Goal: Task Accomplishment & Management: Manage account settings

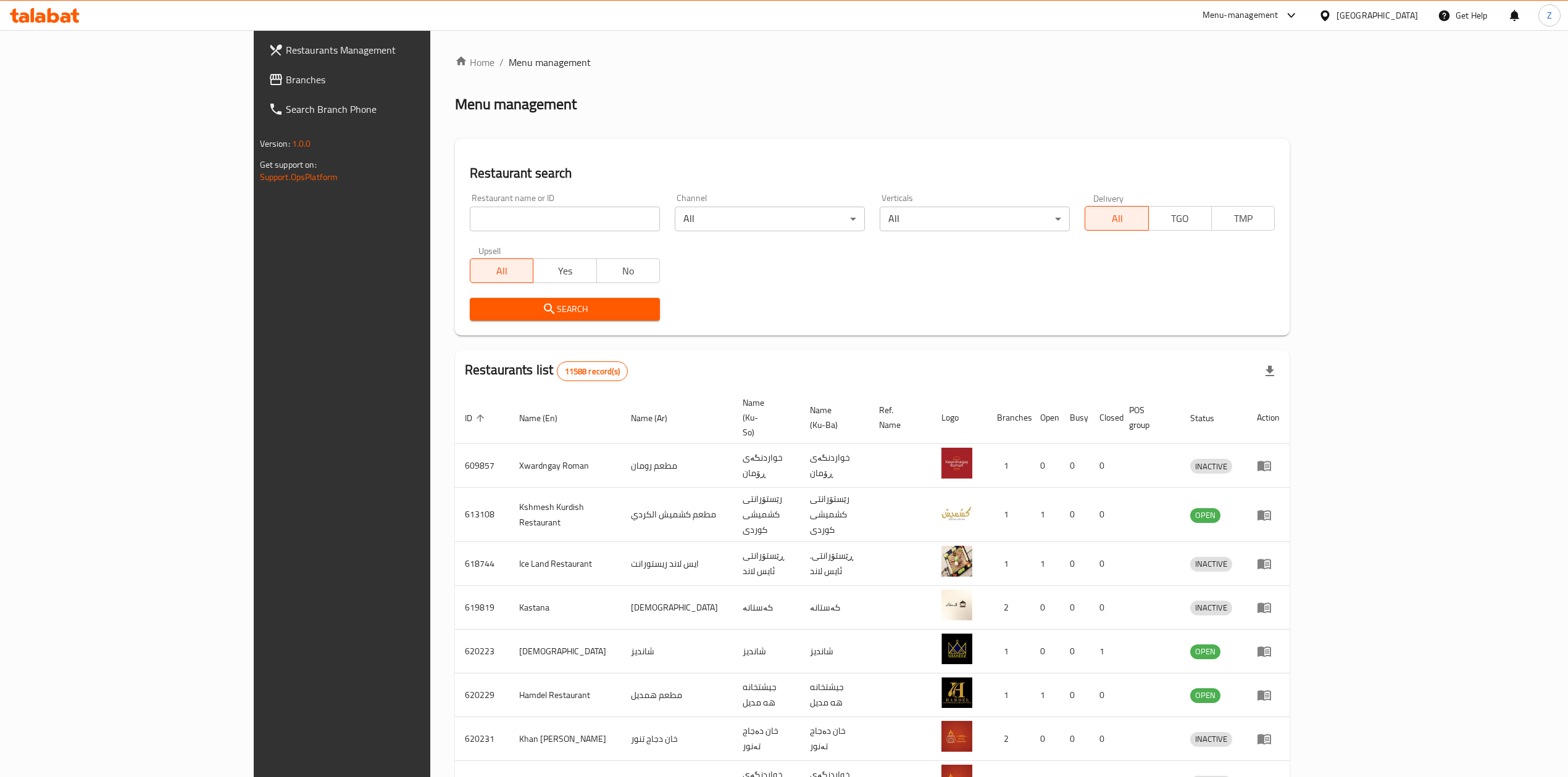
click at [515, 206] on div at bounding box center [784, 388] width 1568 height 777
click at [510, 214] on input "search" at bounding box center [565, 219] width 190 height 25
type input "عبيدة"
click button "Search" at bounding box center [565, 309] width 190 height 23
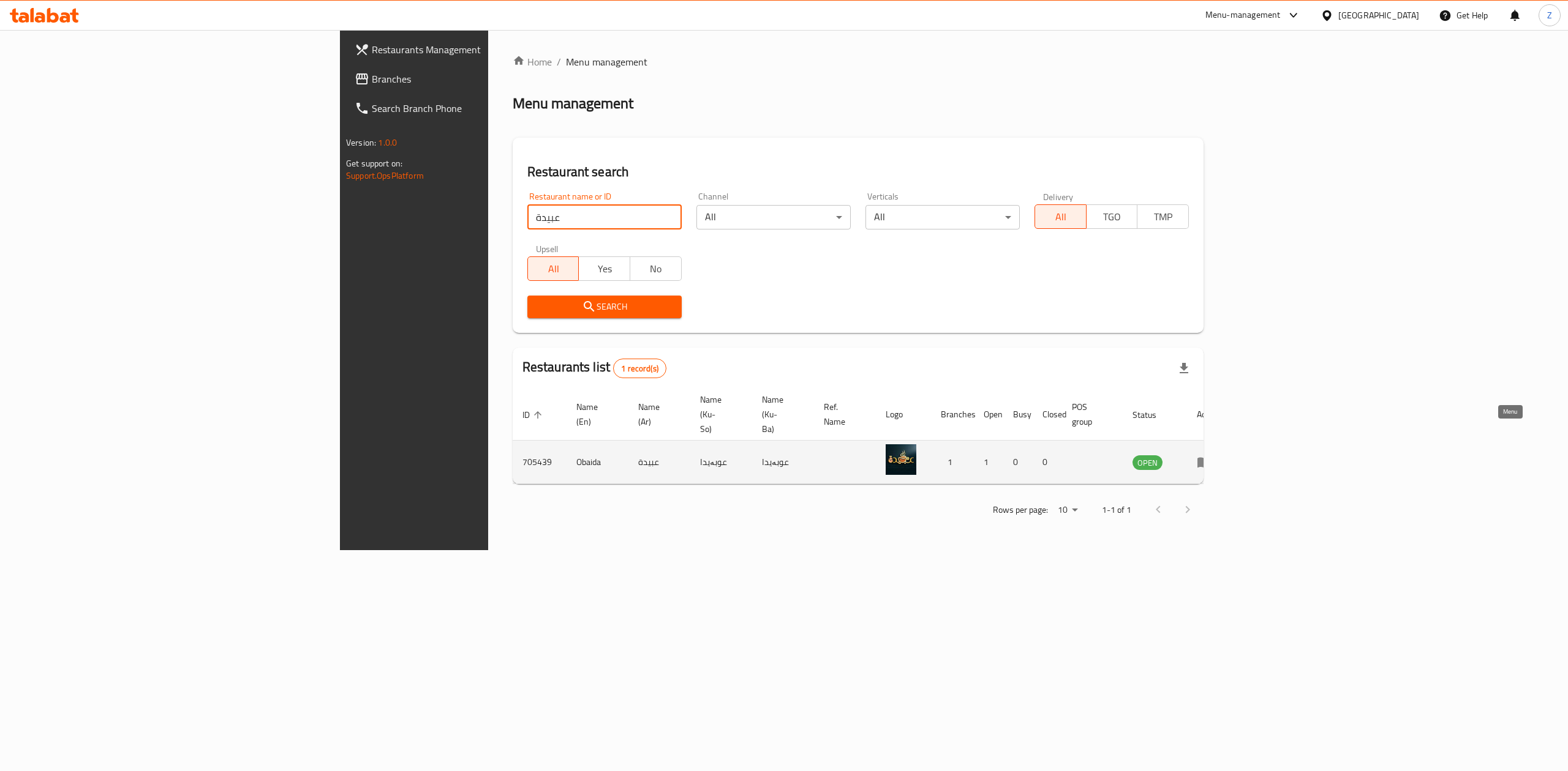
click at [1219, 455] on link "enhanced table" at bounding box center [1208, 462] width 23 height 15
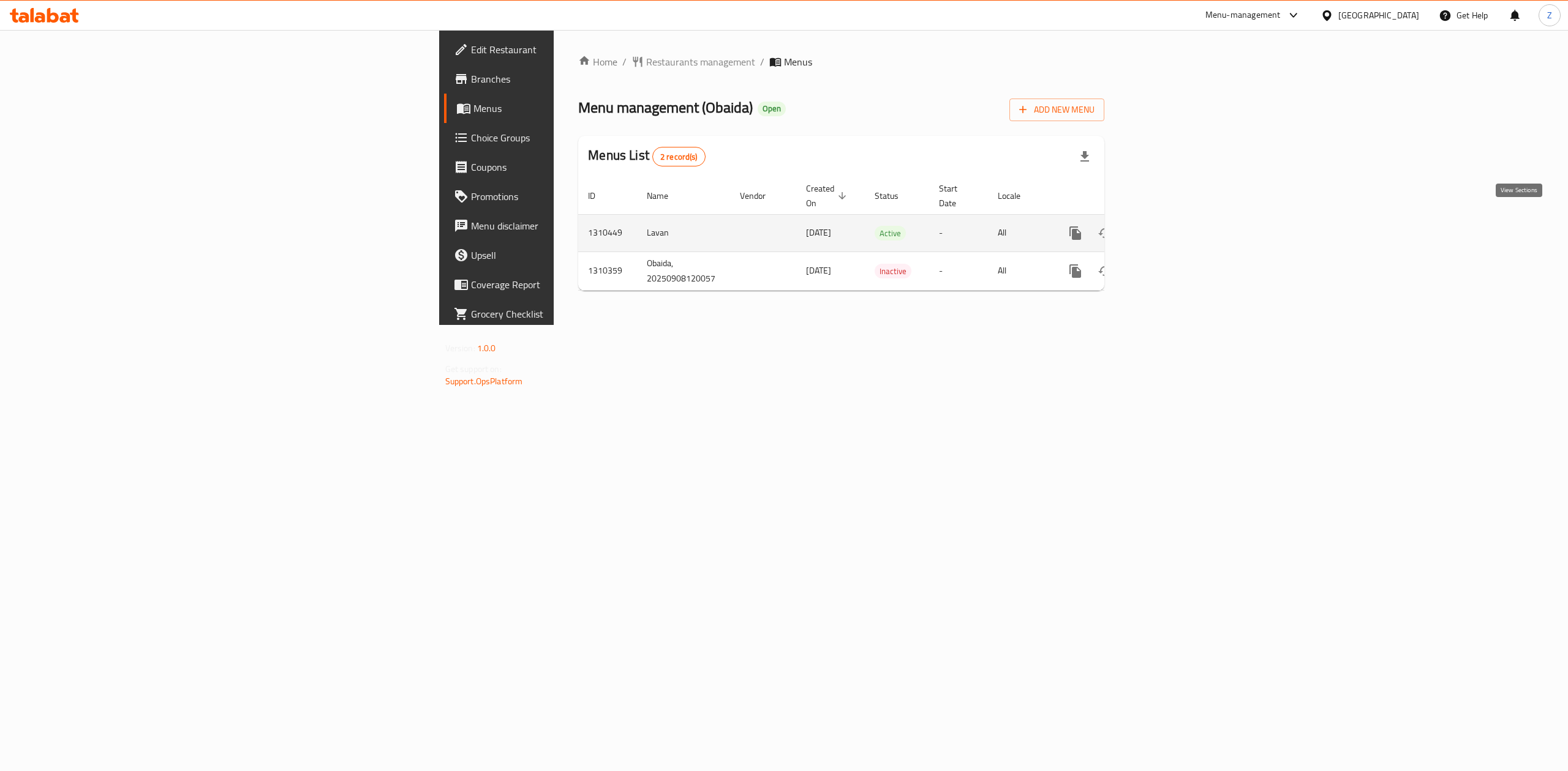
click at [1171, 226] on icon "enhanced table" at bounding box center [1164, 233] width 15 height 15
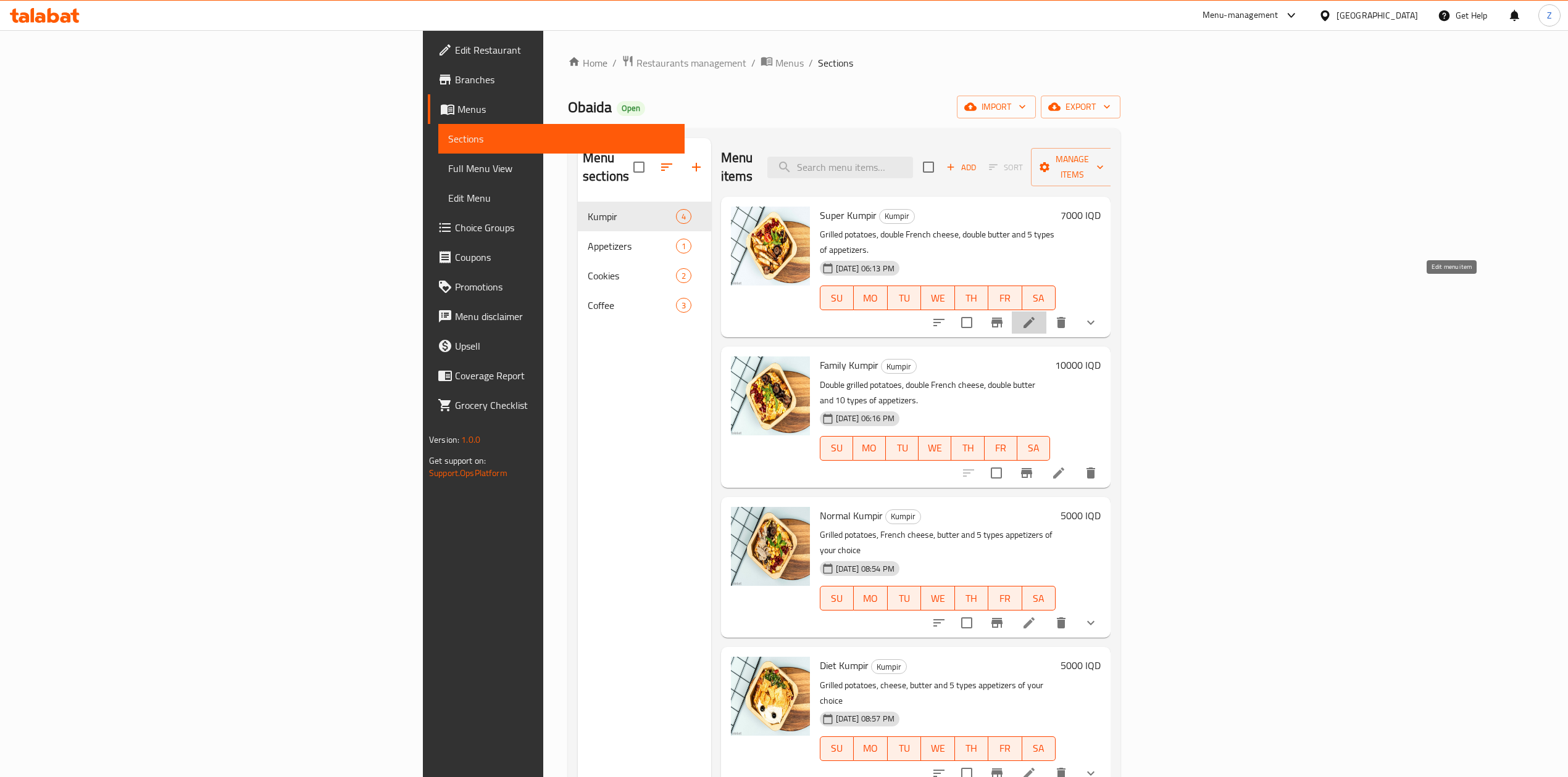
click at [1035, 317] on icon at bounding box center [1029, 323] width 11 height 11
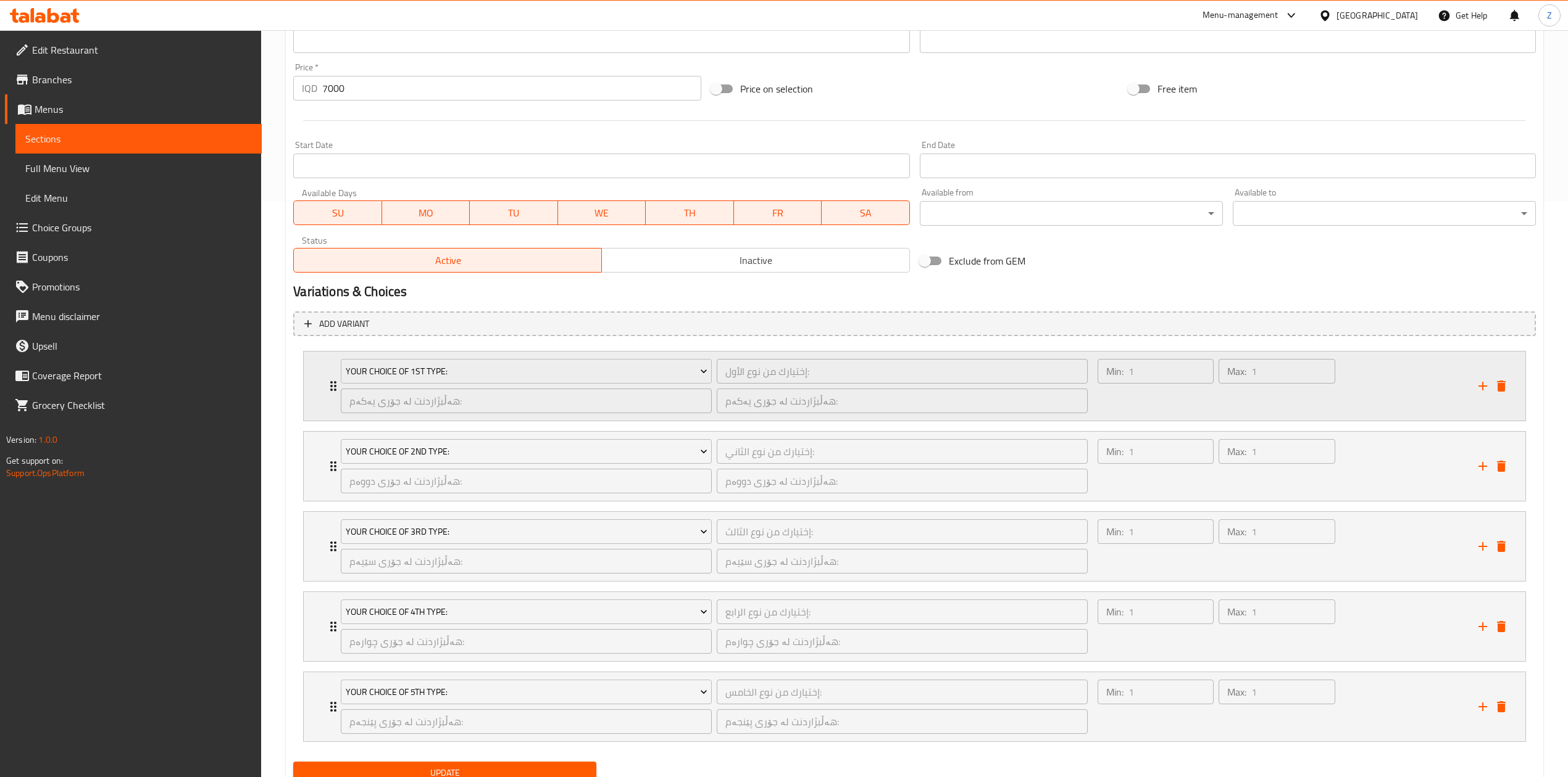
scroll to position [628, 0]
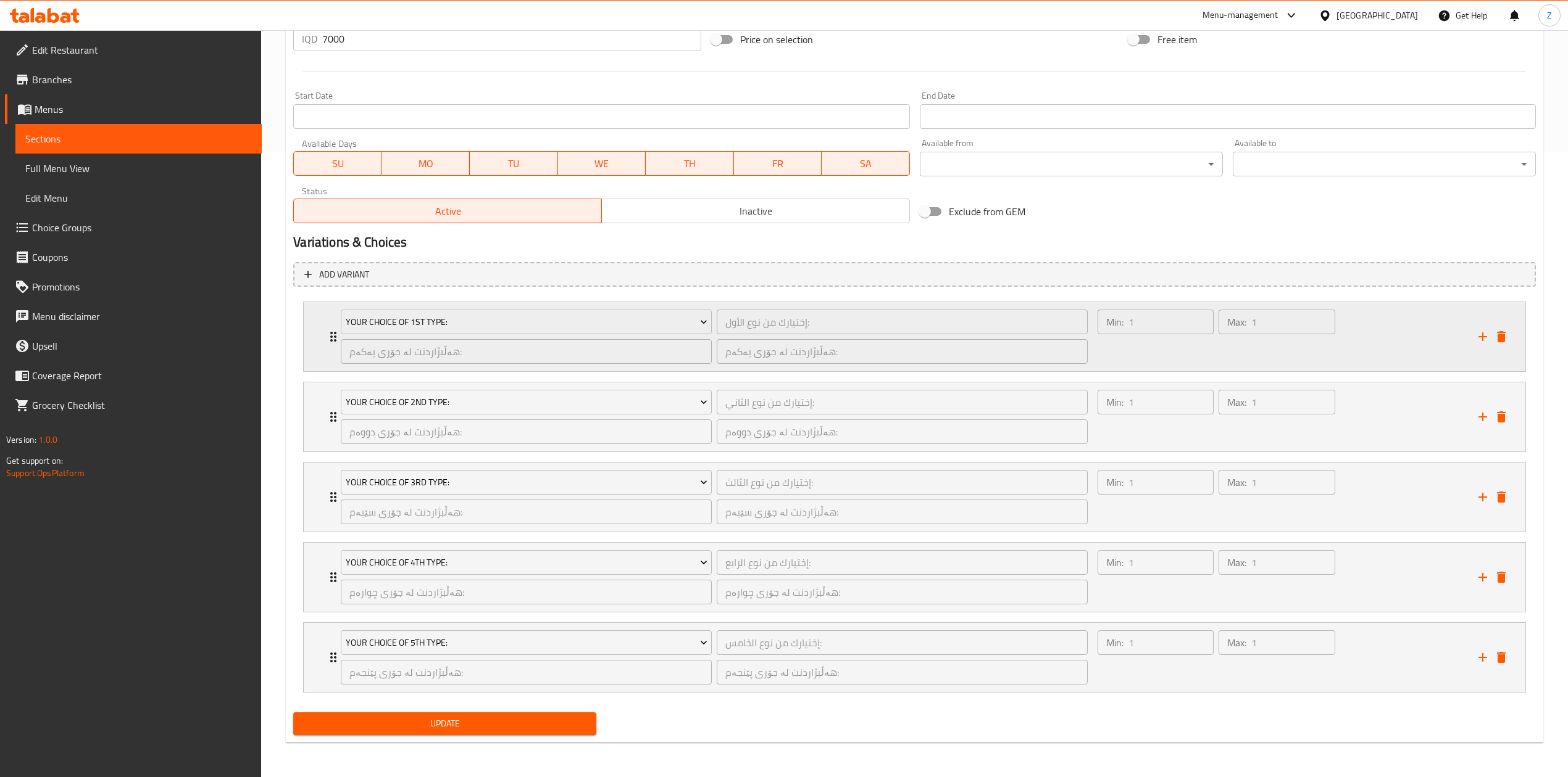
click at [330, 330] on icon "Expand" at bounding box center [333, 337] width 15 height 15
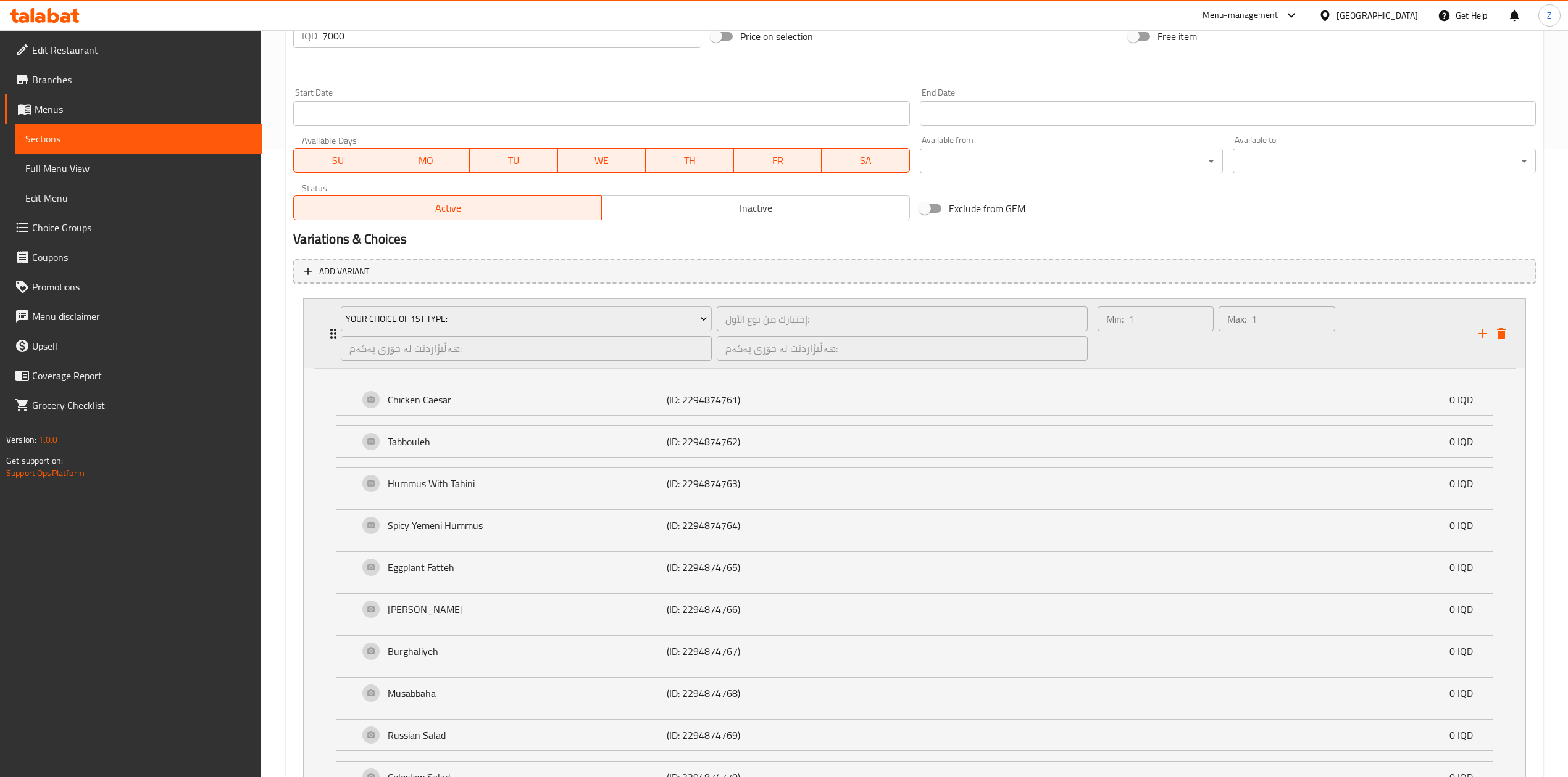
click at [330, 329] on icon "Expand" at bounding box center [333, 334] width 15 height 15
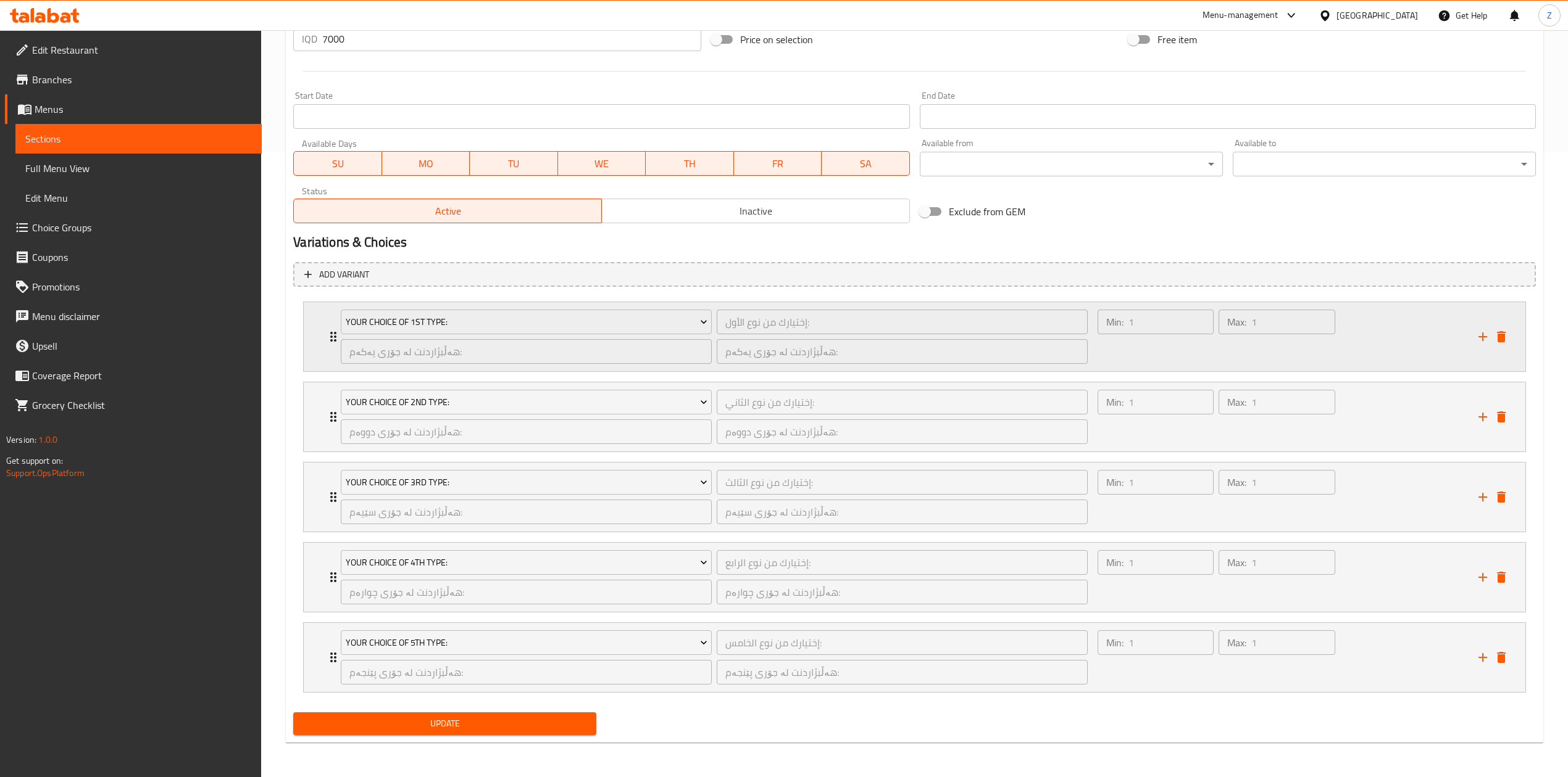
click at [330, 330] on icon "Expand" at bounding box center [333, 337] width 15 height 15
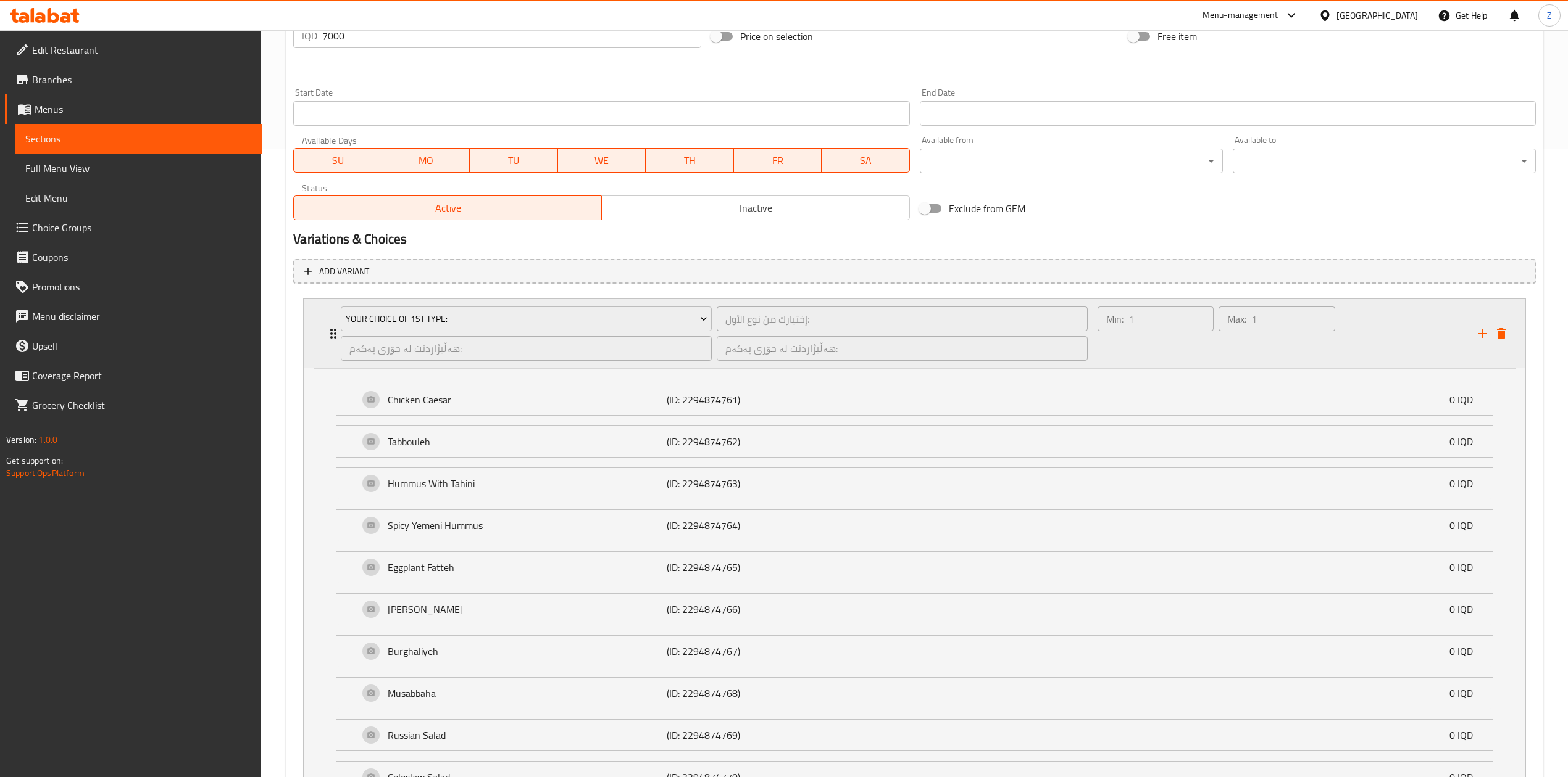
click at [330, 329] on icon "Expand" at bounding box center [333, 334] width 15 height 15
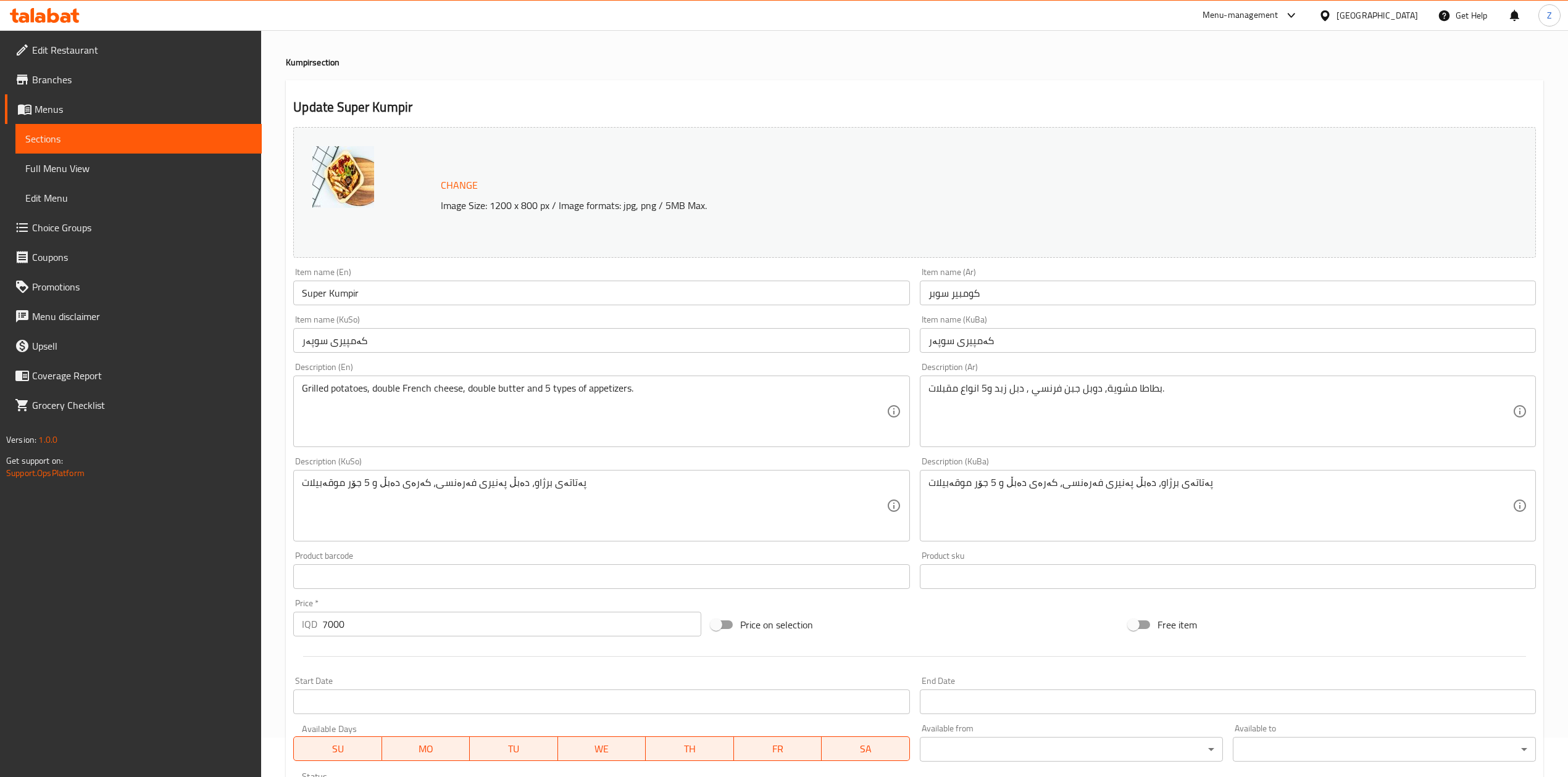
scroll to position [0, 0]
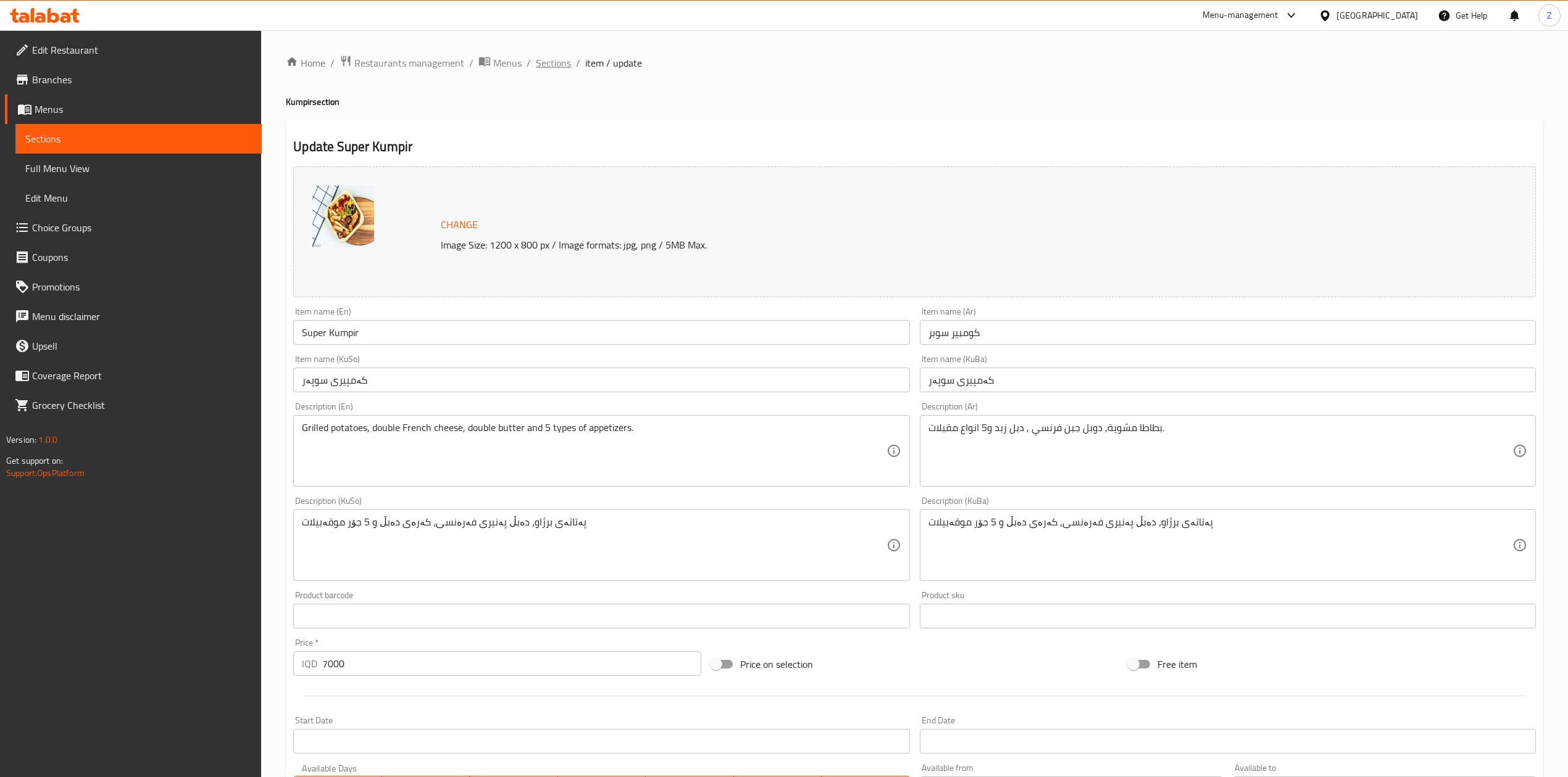
click at [568, 62] on span "Sections" at bounding box center [554, 63] width 35 height 15
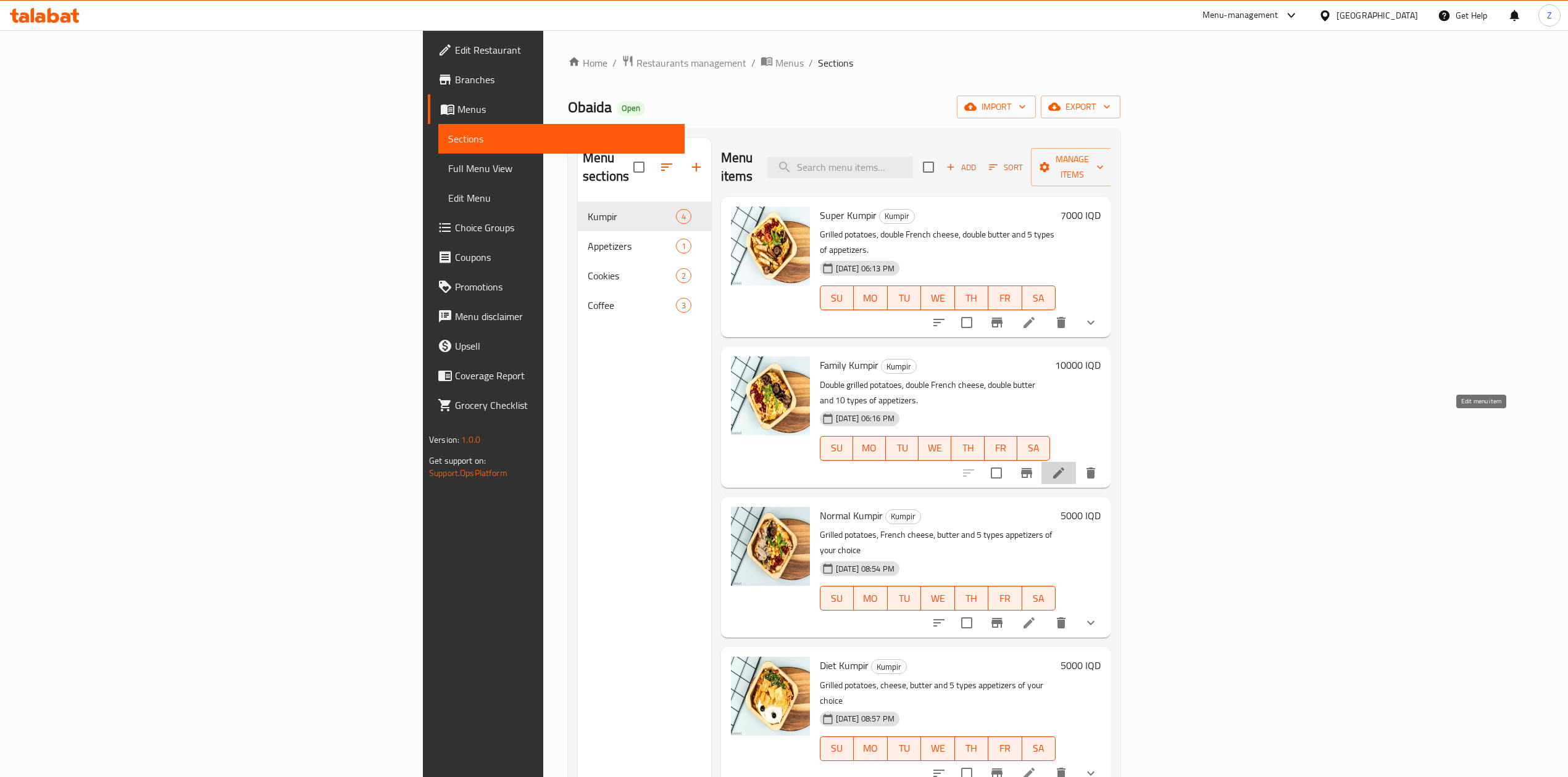
click at [1066, 466] on icon at bounding box center [1059, 473] width 15 height 15
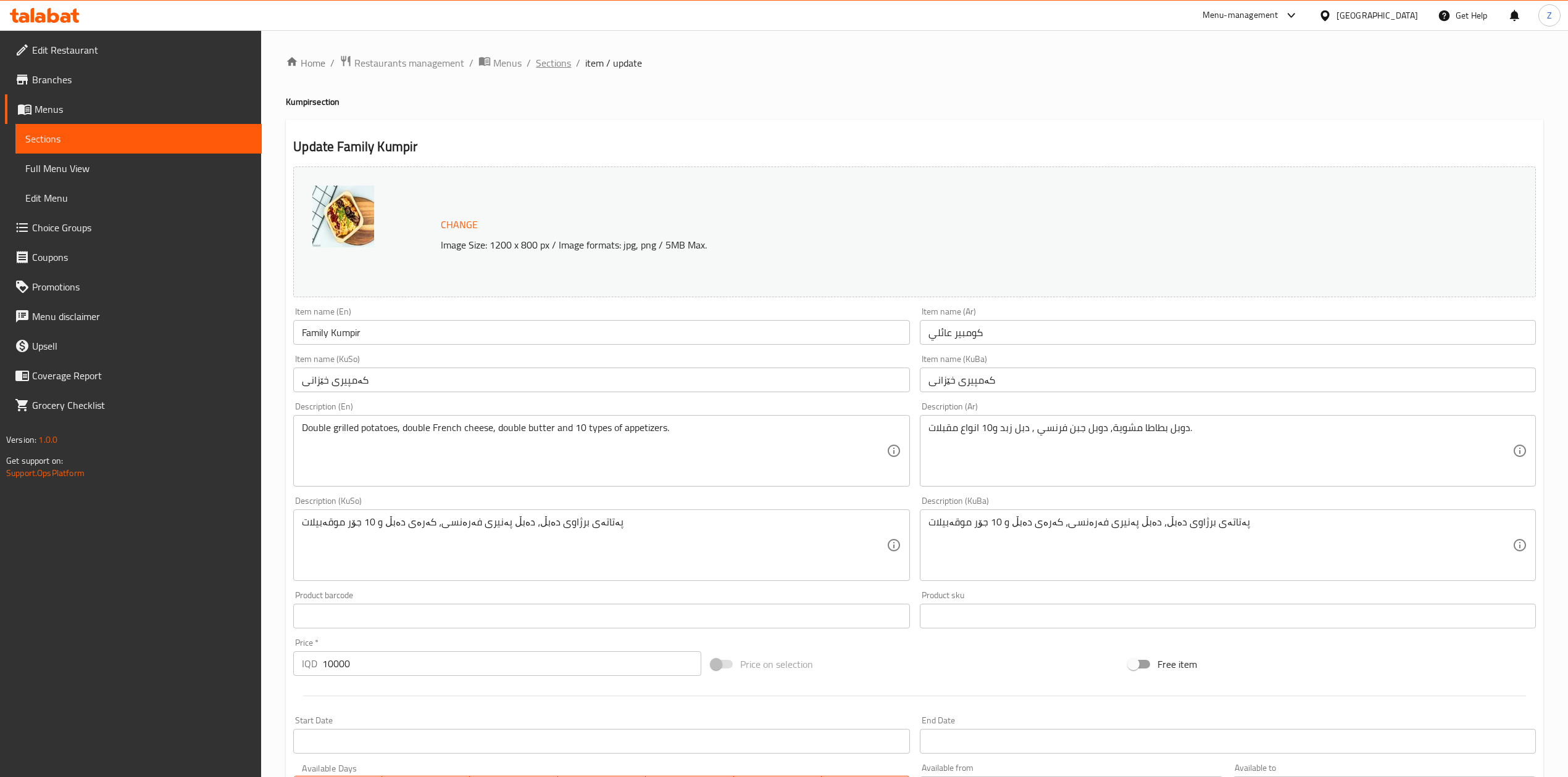
click at [568, 65] on span "Sections" at bounding box center [554, 63] width 35 height 15
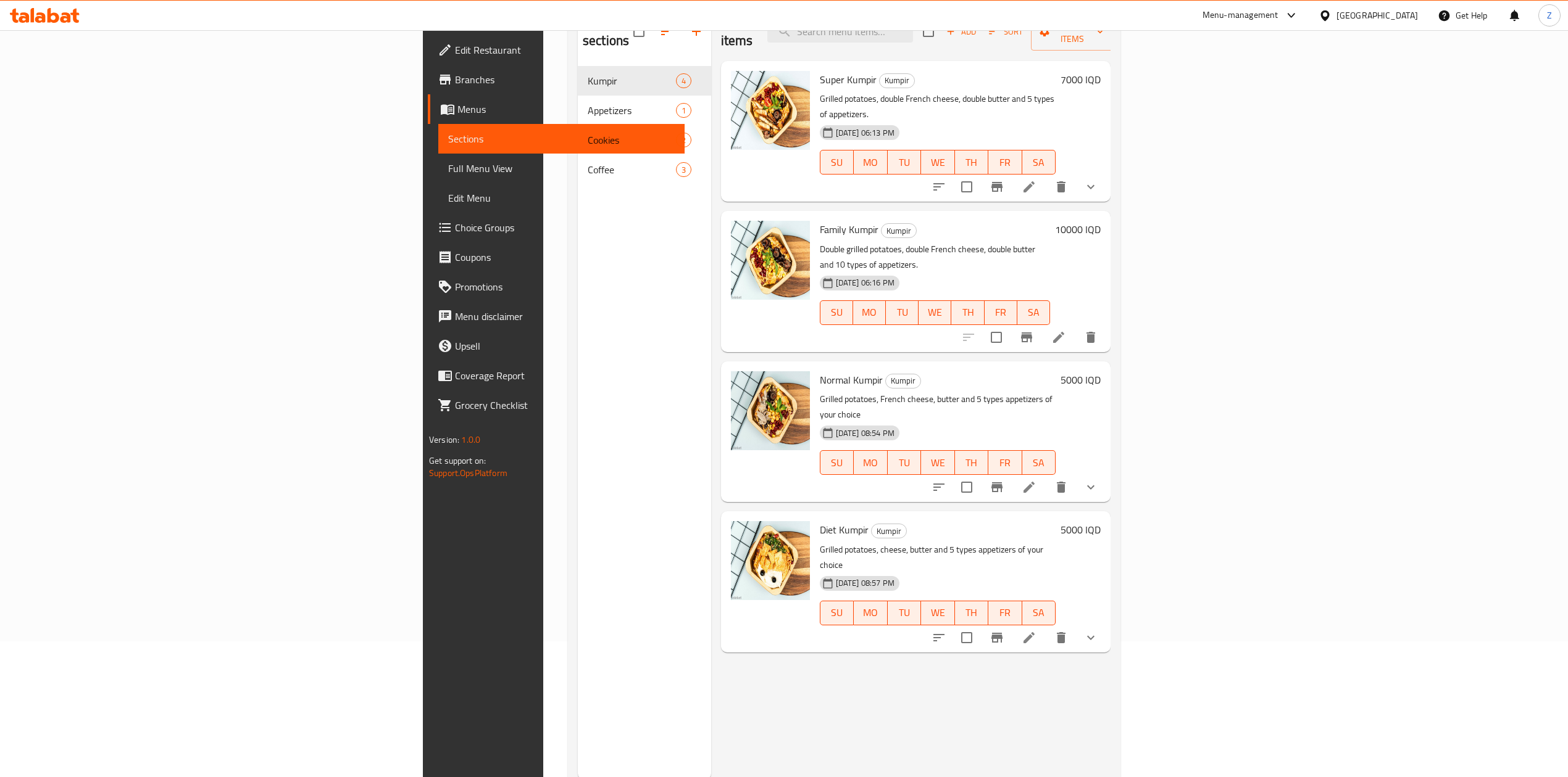
scroll to position [164, 0]
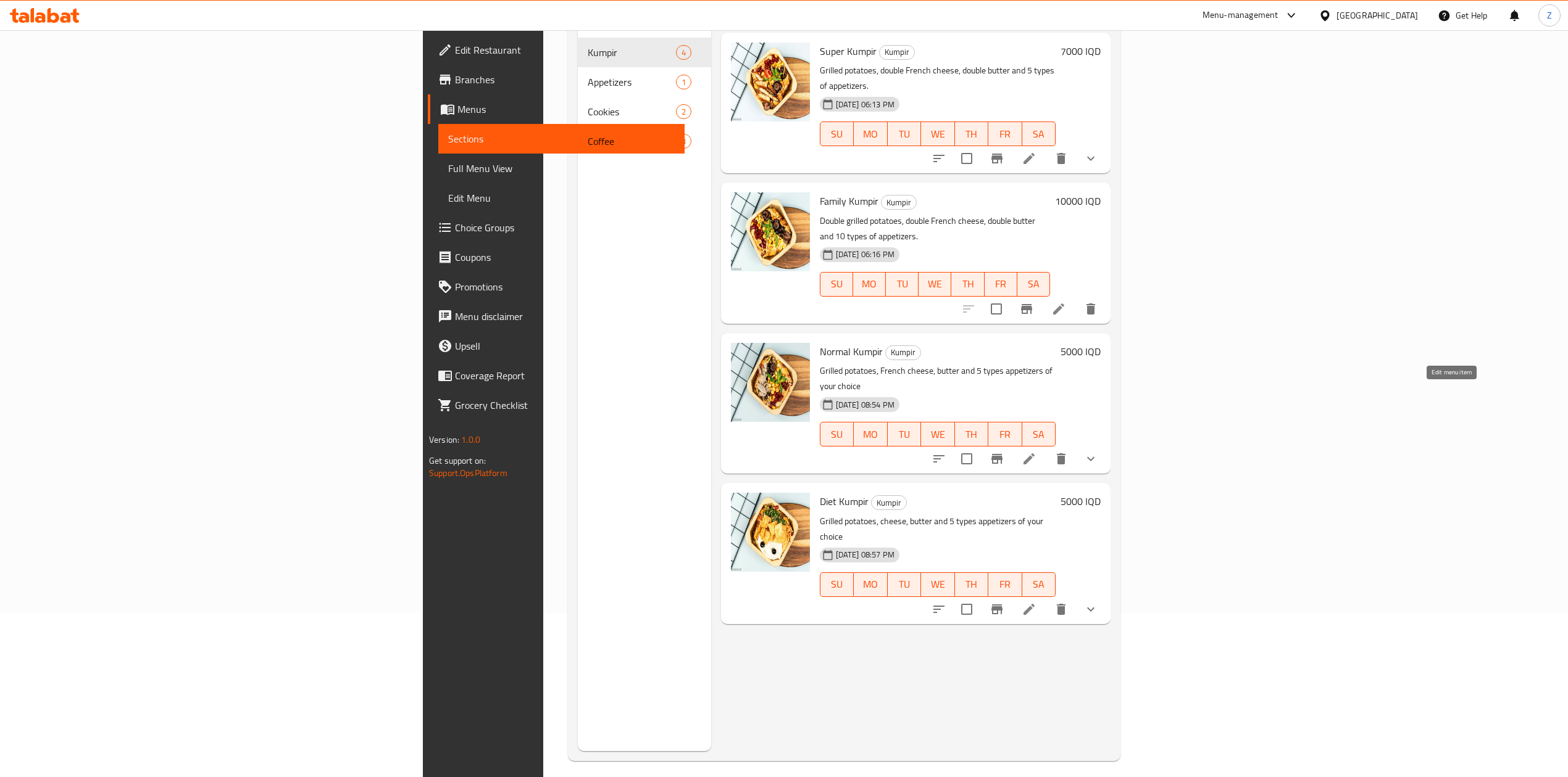
click at [1035, 454] on icon at bounding box center [1029, 460] width 11 height 11
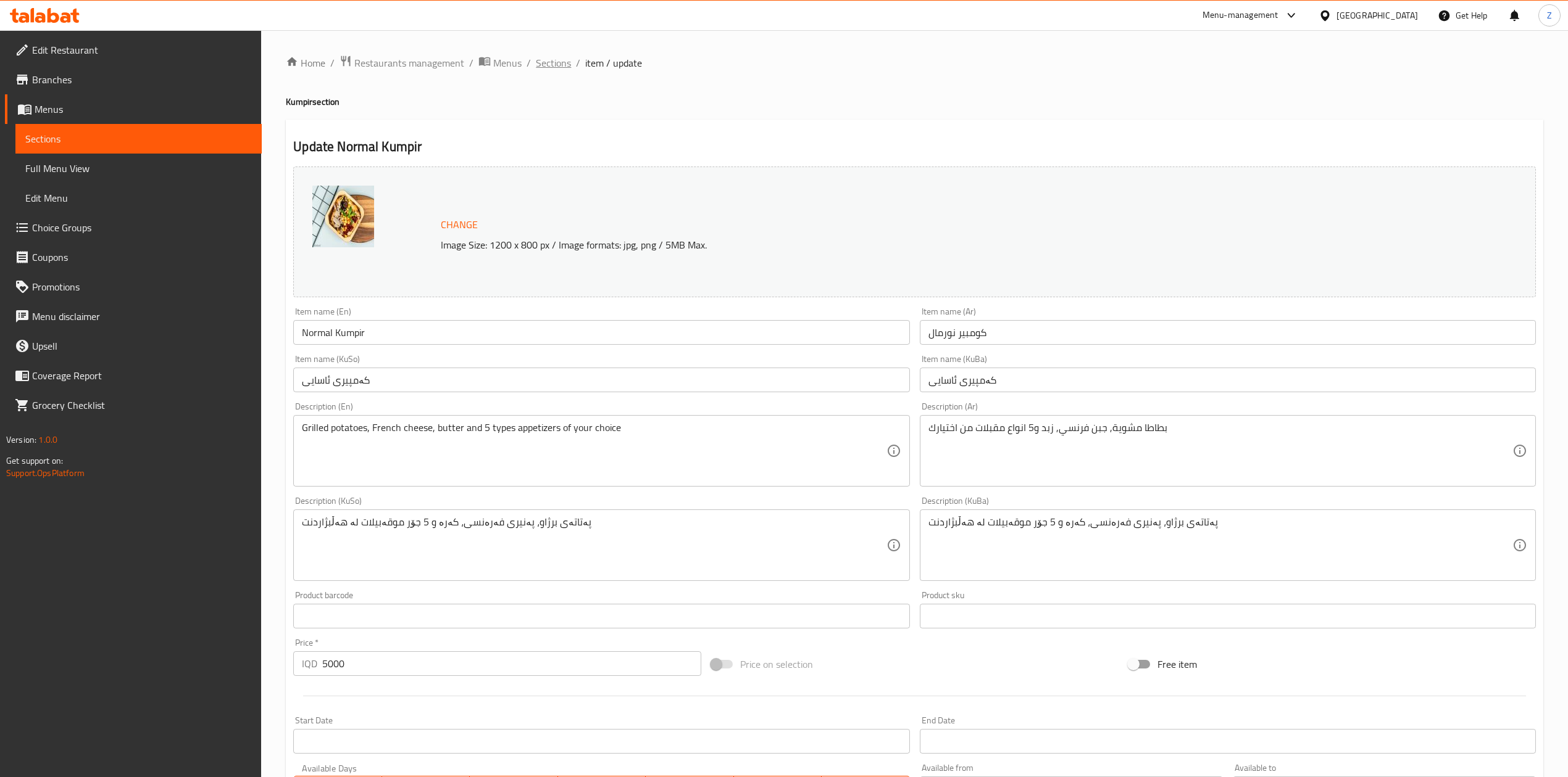
click at [564, 65] on span "Sections" at bounding box center [554, 63] width 35 height 15
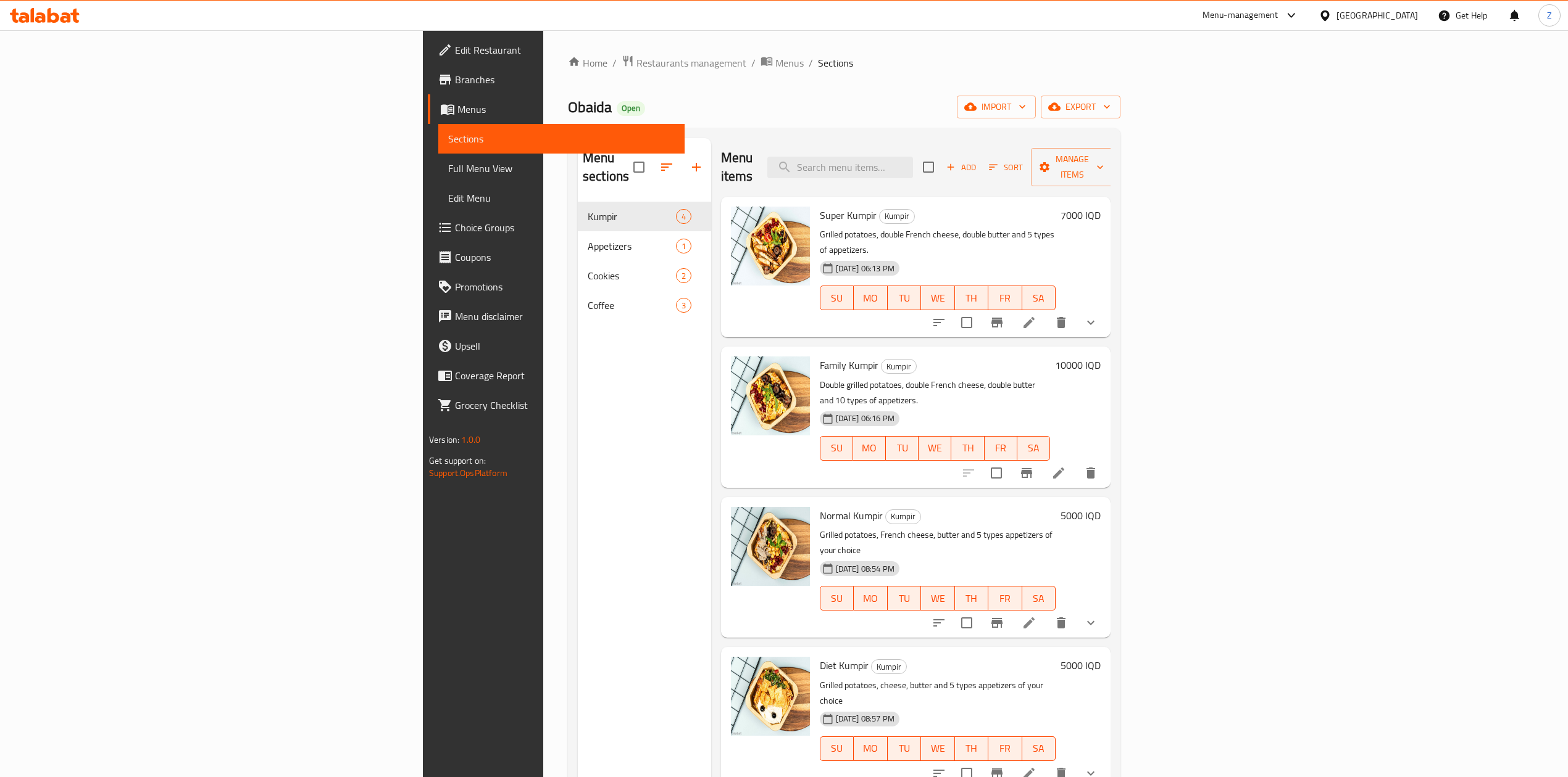
scroll to position [174, 0]
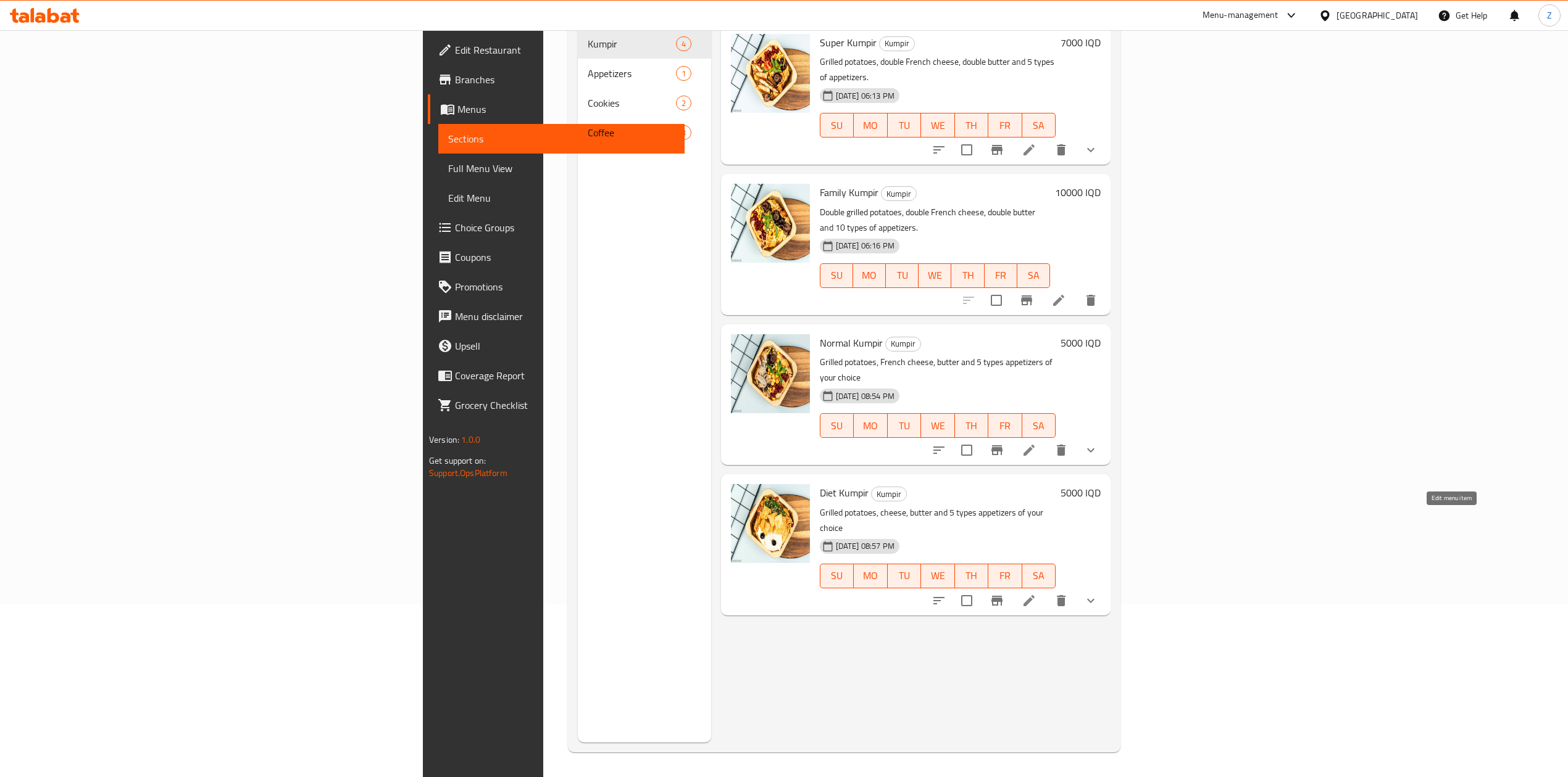
click at [1035, 595] on icon at bounding box center [1029, 601] width 11 height 11
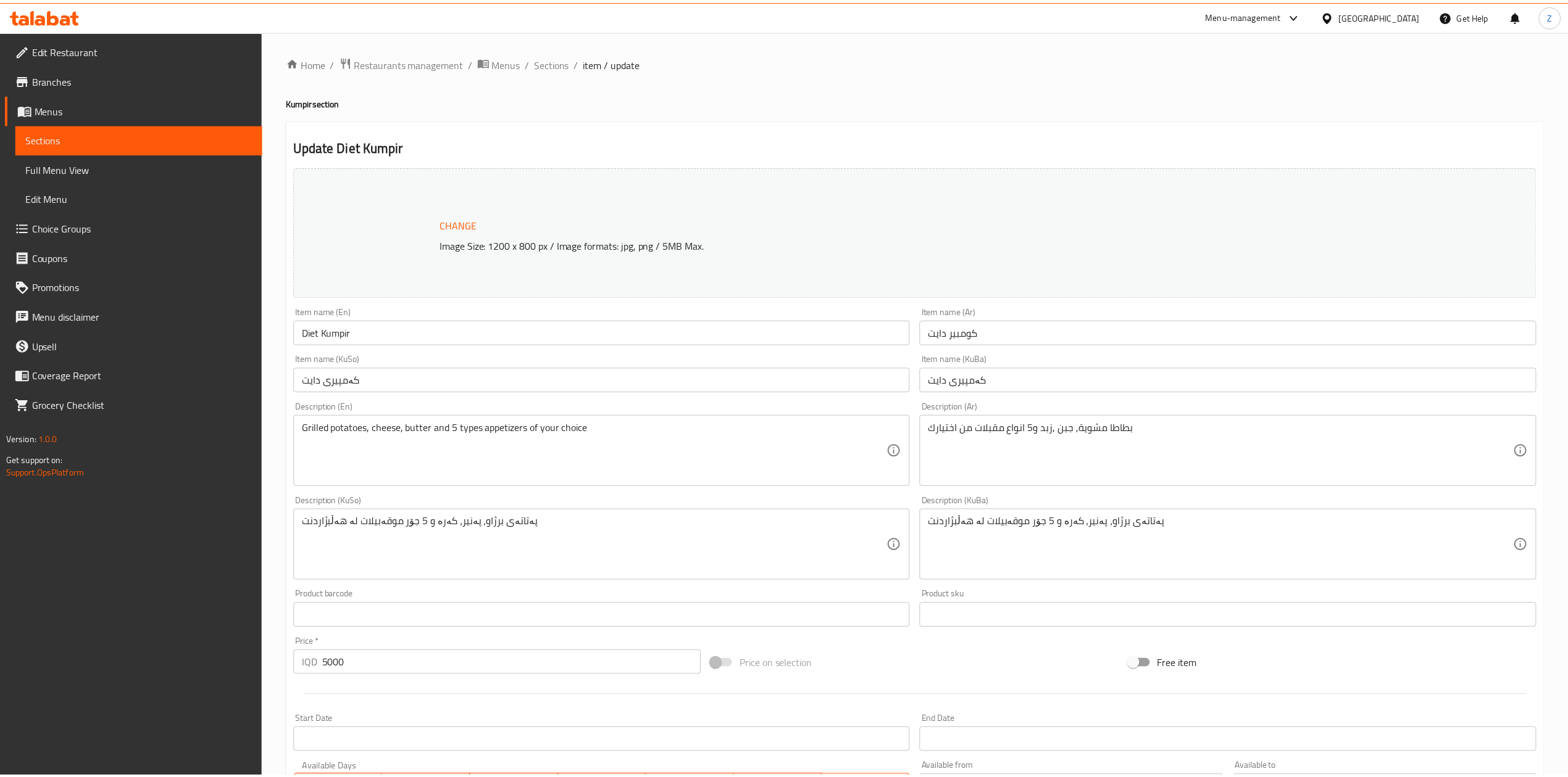
scroll to position [628, 0]
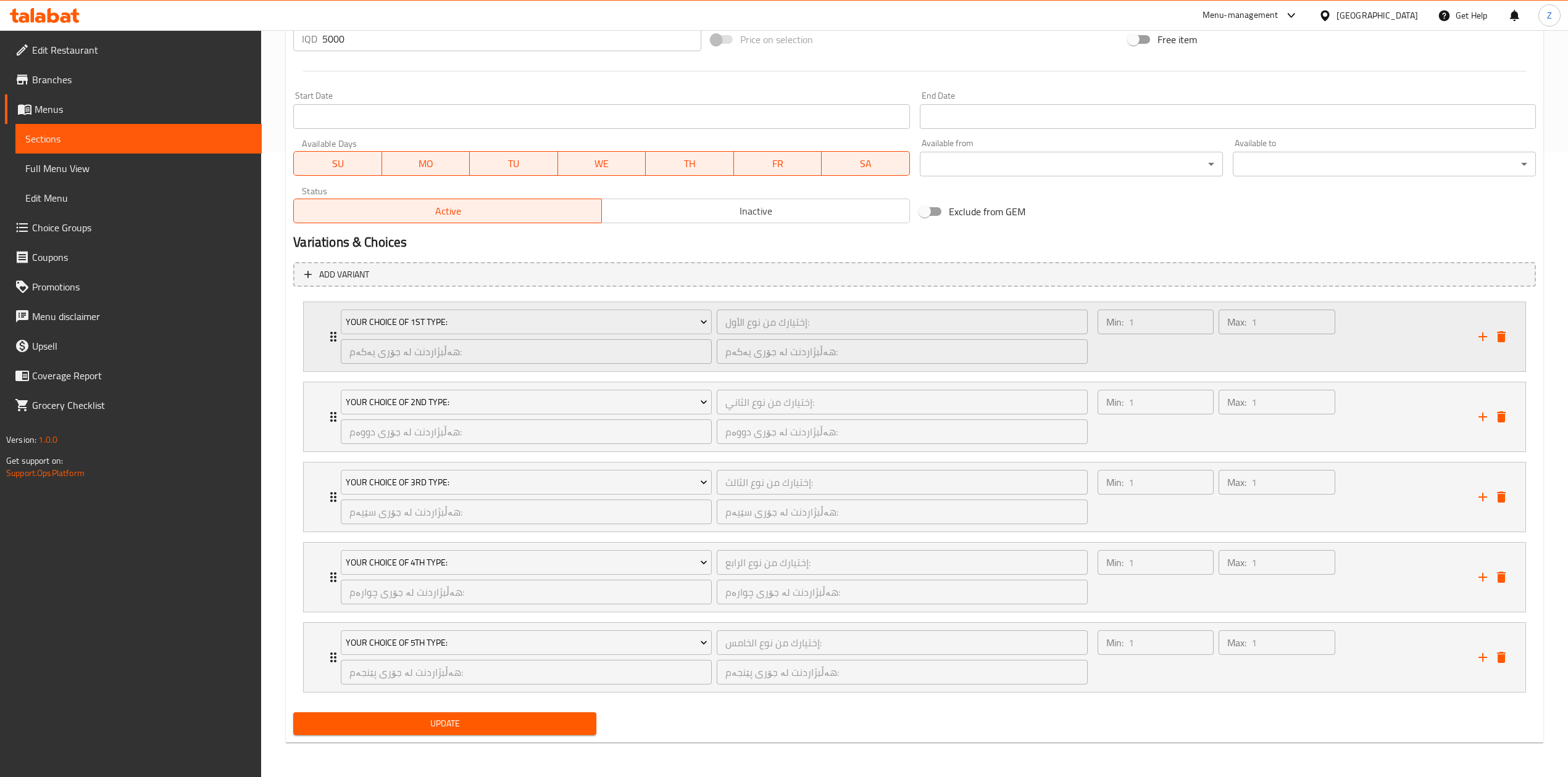
click at [334, 342] on div "Your Choice Of 1st Type: إختيارك من نوع الأول: ​ هەڵبژاردنت لە جۆری یەکەم: ​ هە…" at bounding box center [714, 337] width 762 height 69
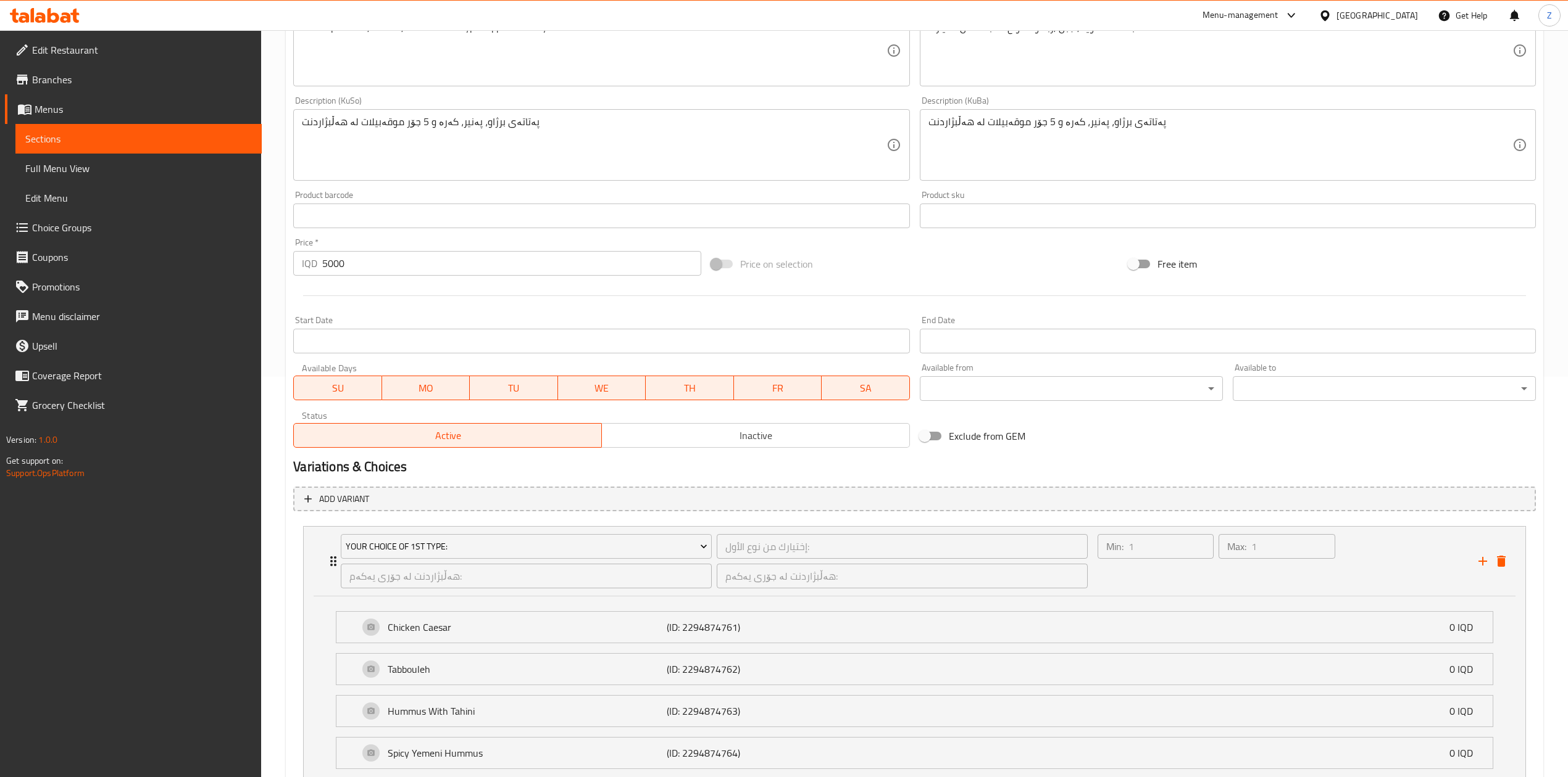
scroll to position [382, 0]
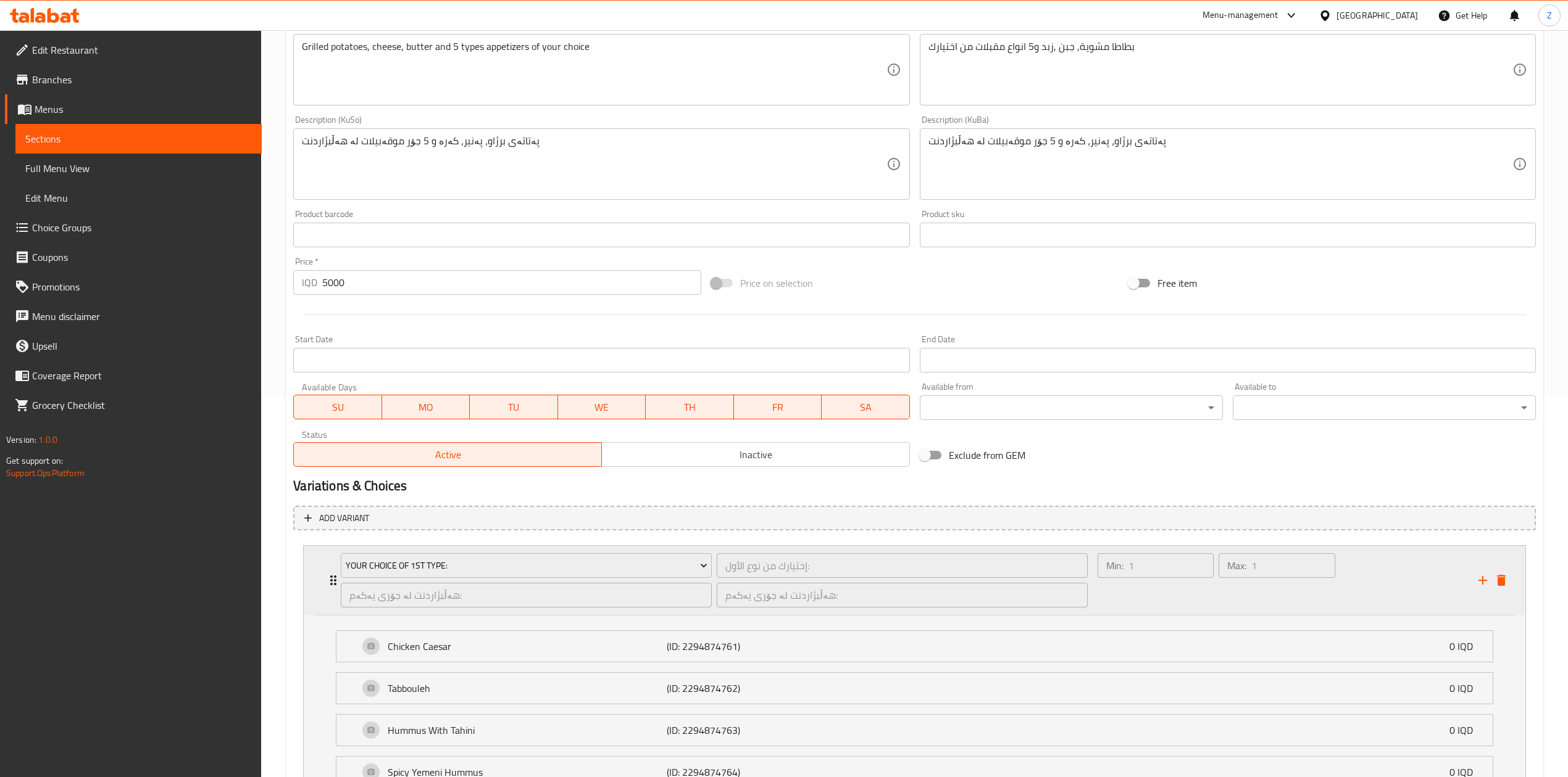
click at [330, 585] on icon "Expand" at bounding box center [333, 580] width 15 height 15
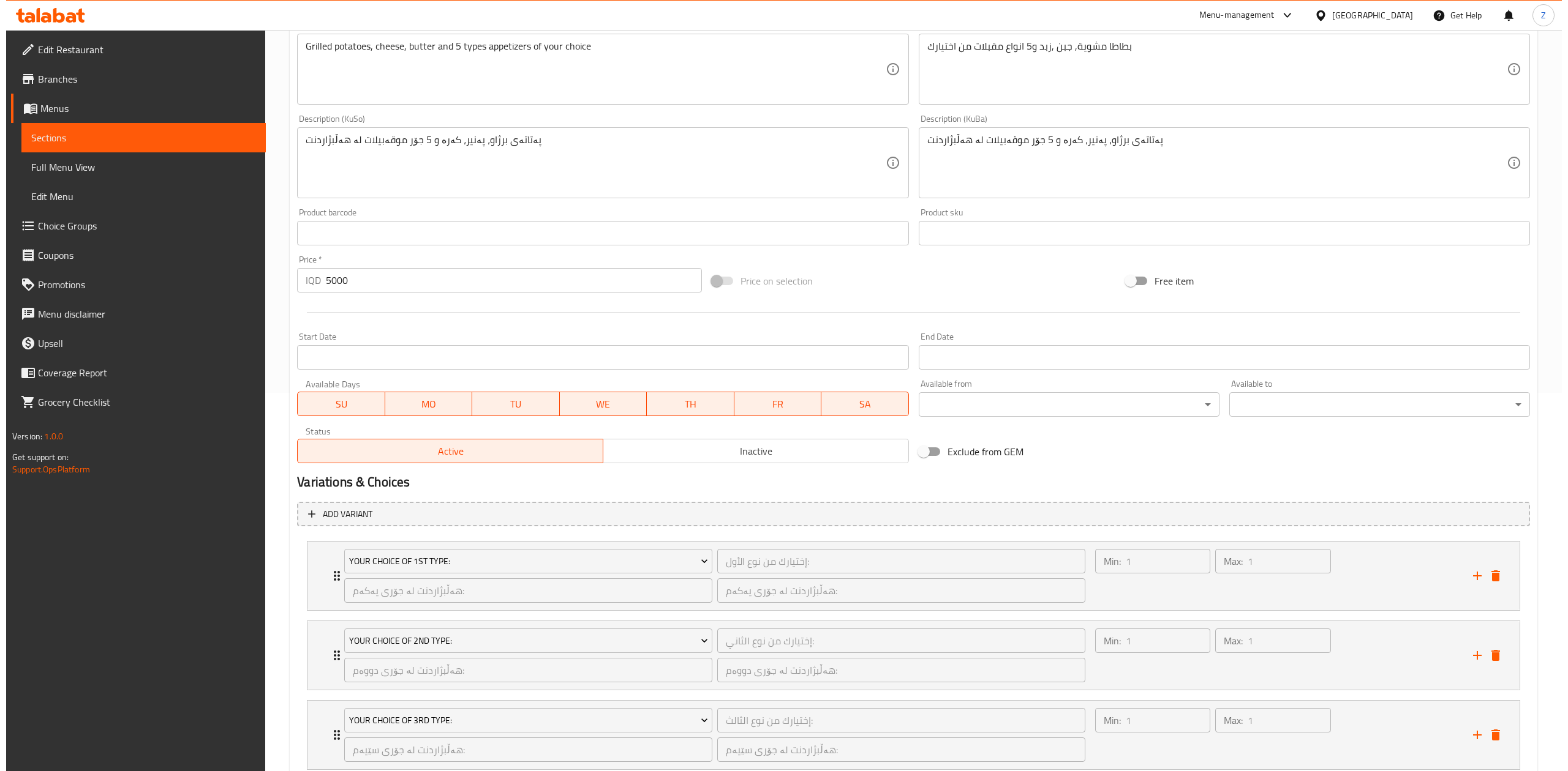
scroll to position [0, 0]
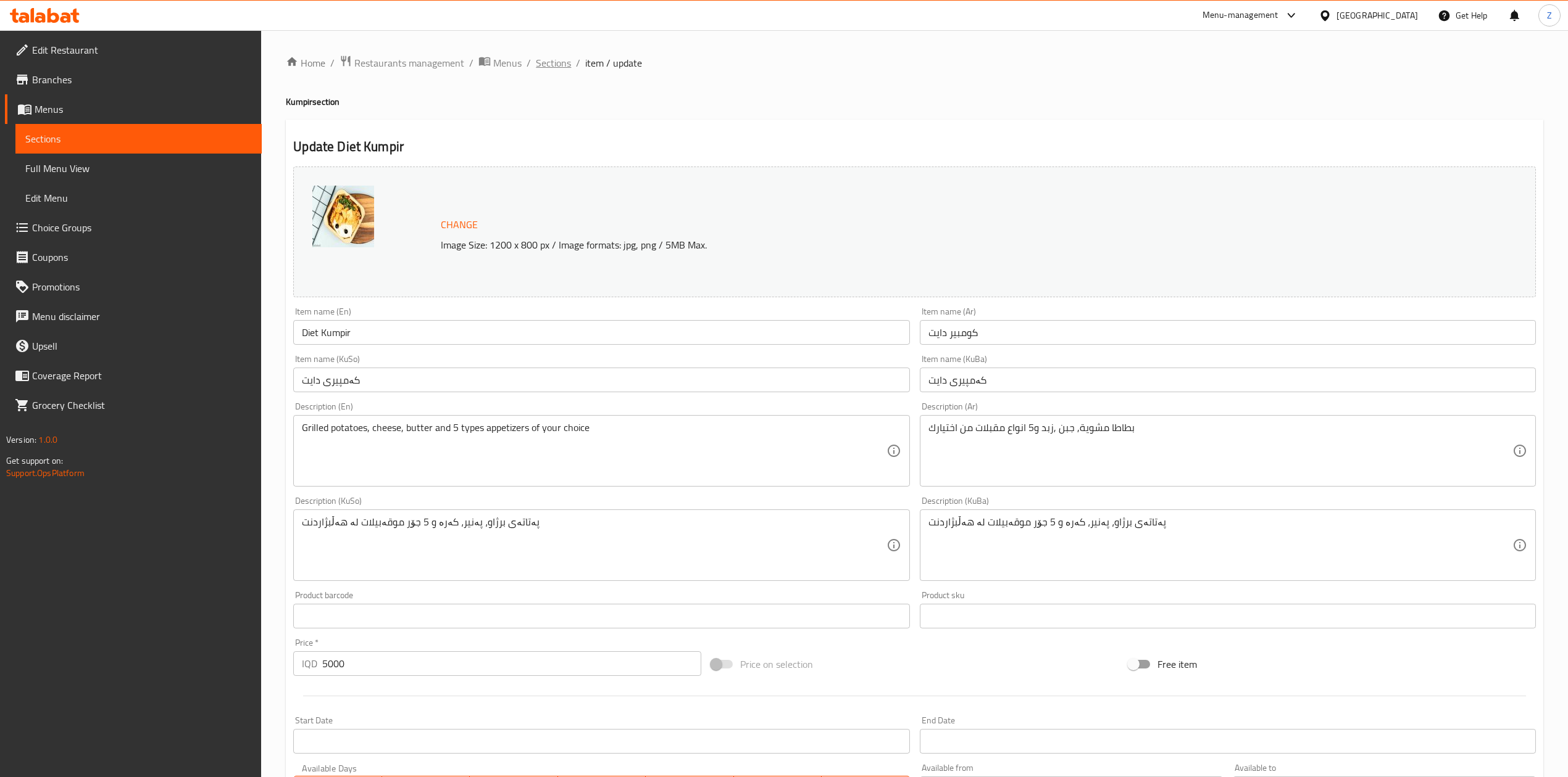
click at [550, 56] on span "Sections" at bounding box center [554, 63] width 35 height 15
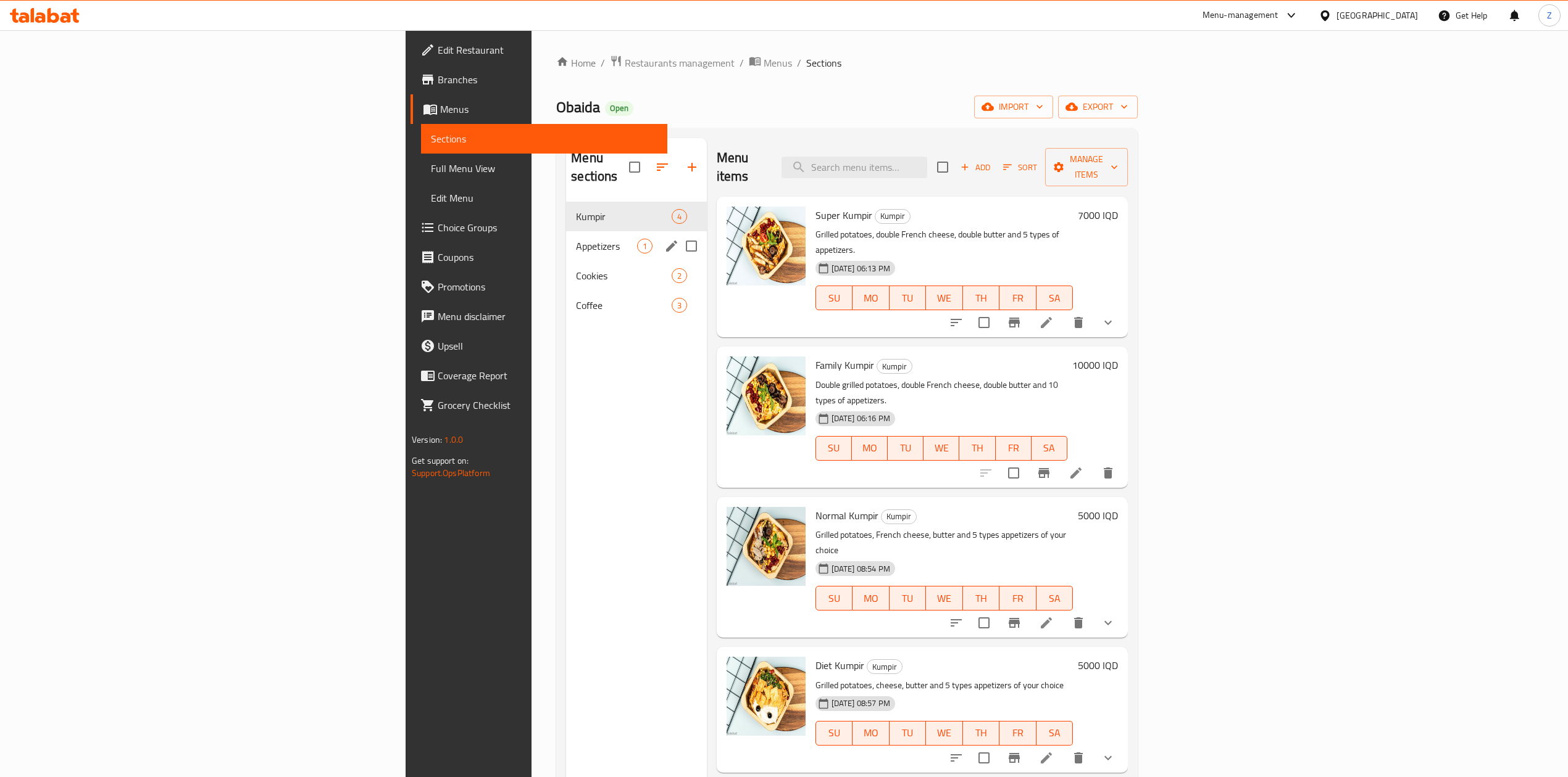
click at [566, 236] on div "Appetizers 1" at bounding box center [635, 246] width 140 height 30
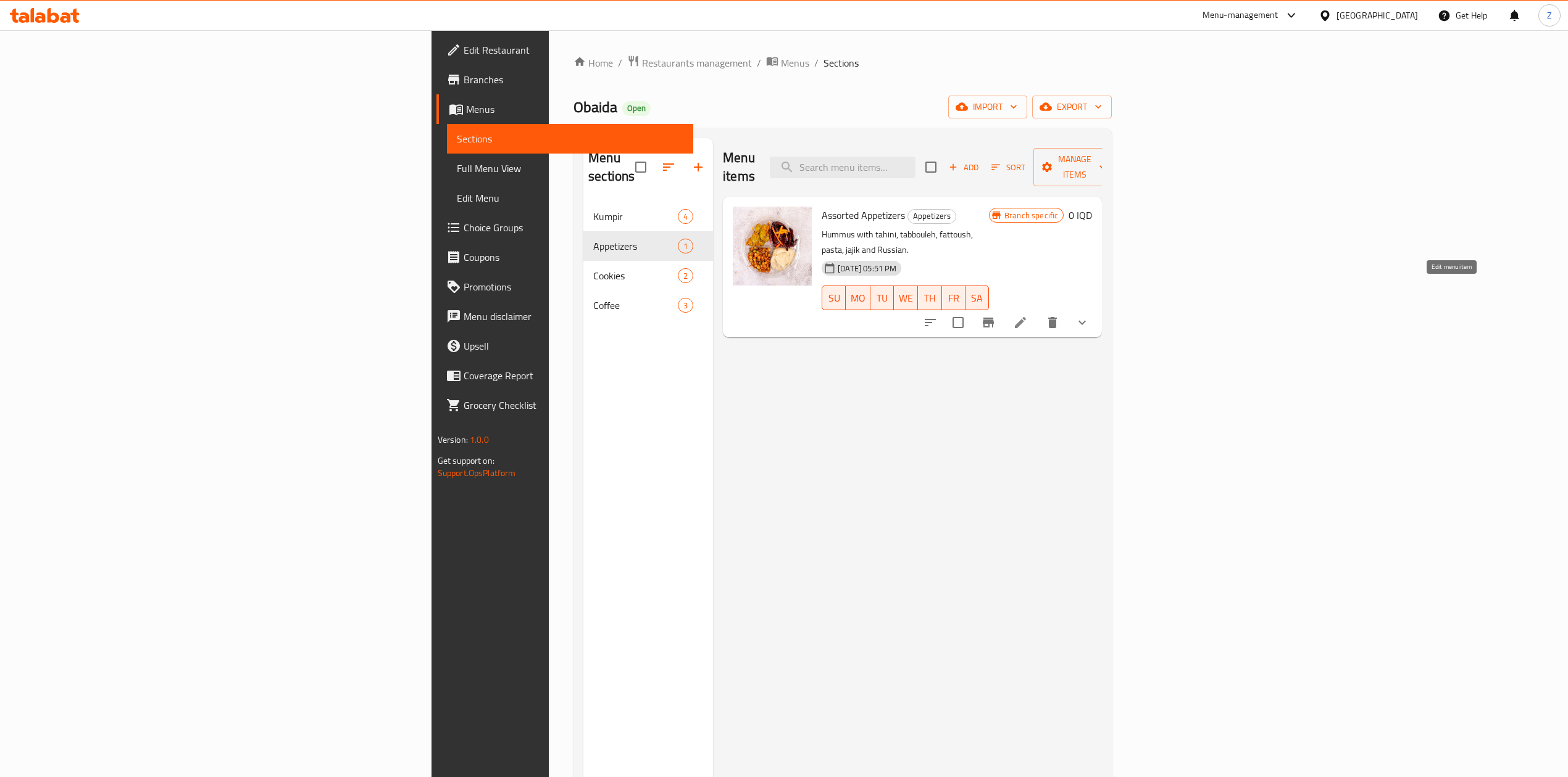
click at [1028, 316] on icon at bounding box center [1021, 323] width 15 height 15
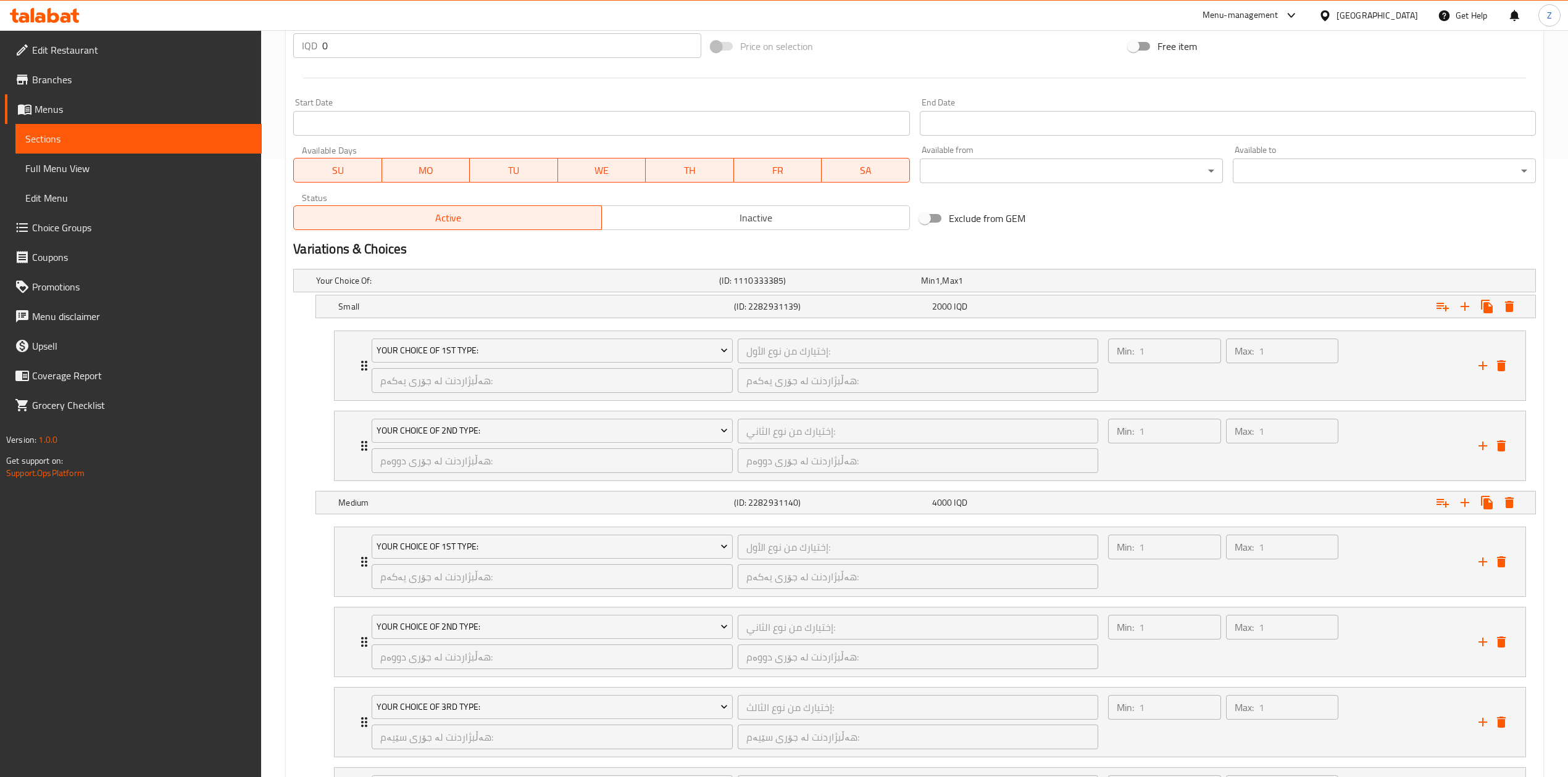
scroll to position [658, 0]
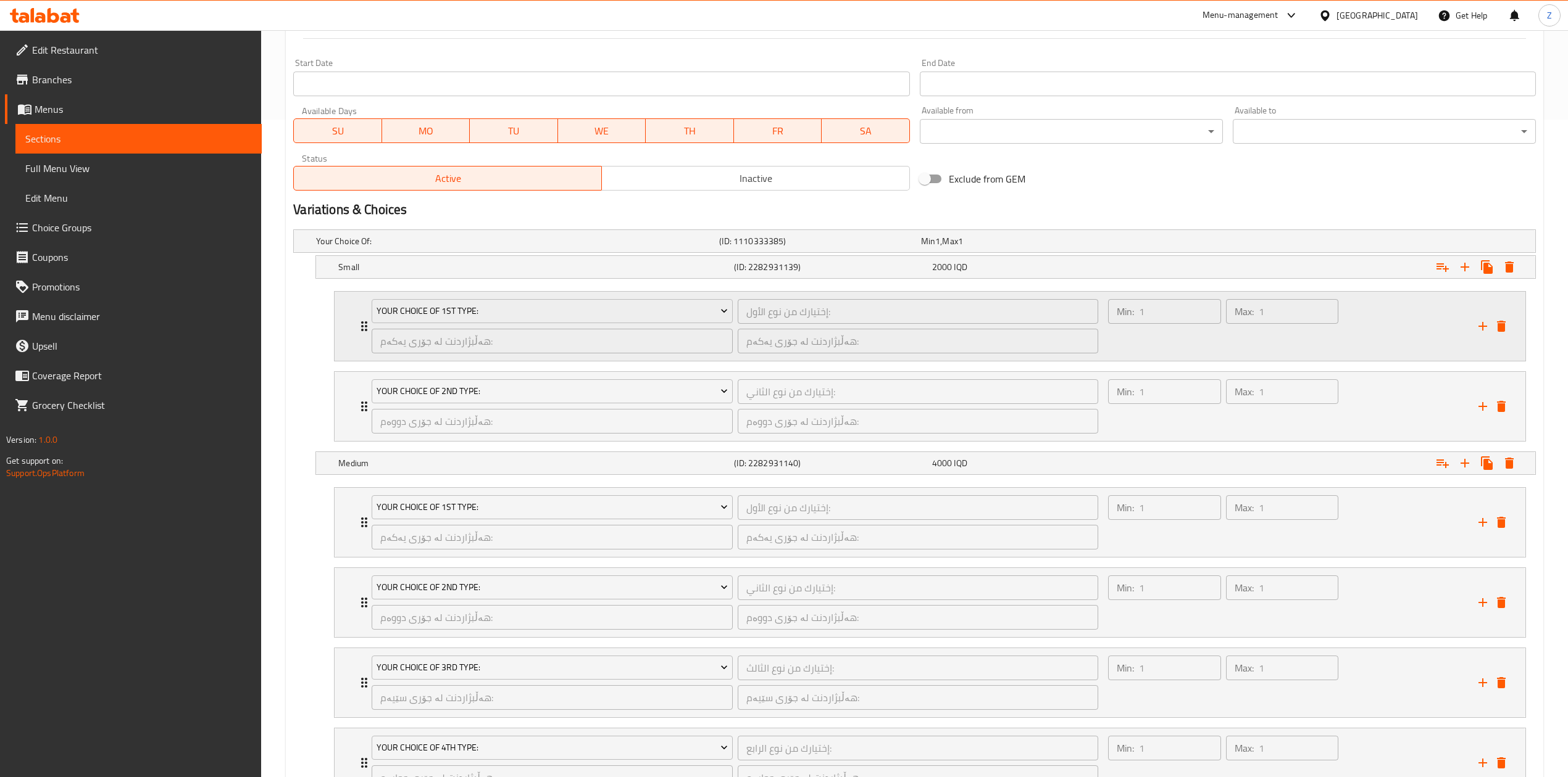
click at [355, 316] on div "Your Choice Of 1st Type: إختيارك من نوع الأول: ​ هەڵبژاردنت لە جۆری یەکەم: ​ هە…" at bounding box center [930, 326] width 1191 height 69
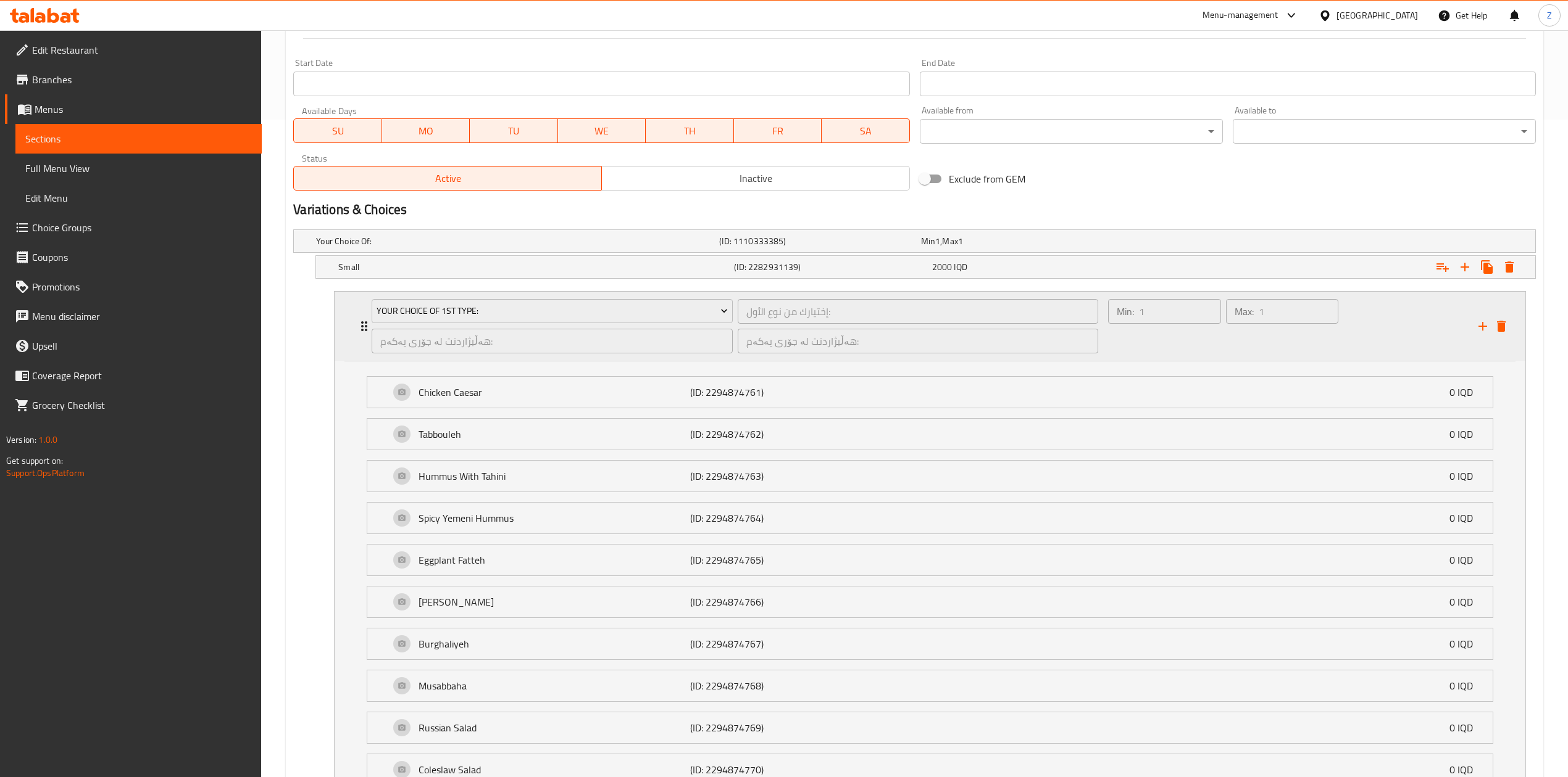
click at [355, 316] on div "Your Choice Of 1st Type: إختيارك من نوع الأول: ​ هەڵبژاردنت لە جۆری یەکەم: ​ هە…" at bounding box center [930, 326] width 1191 height 69
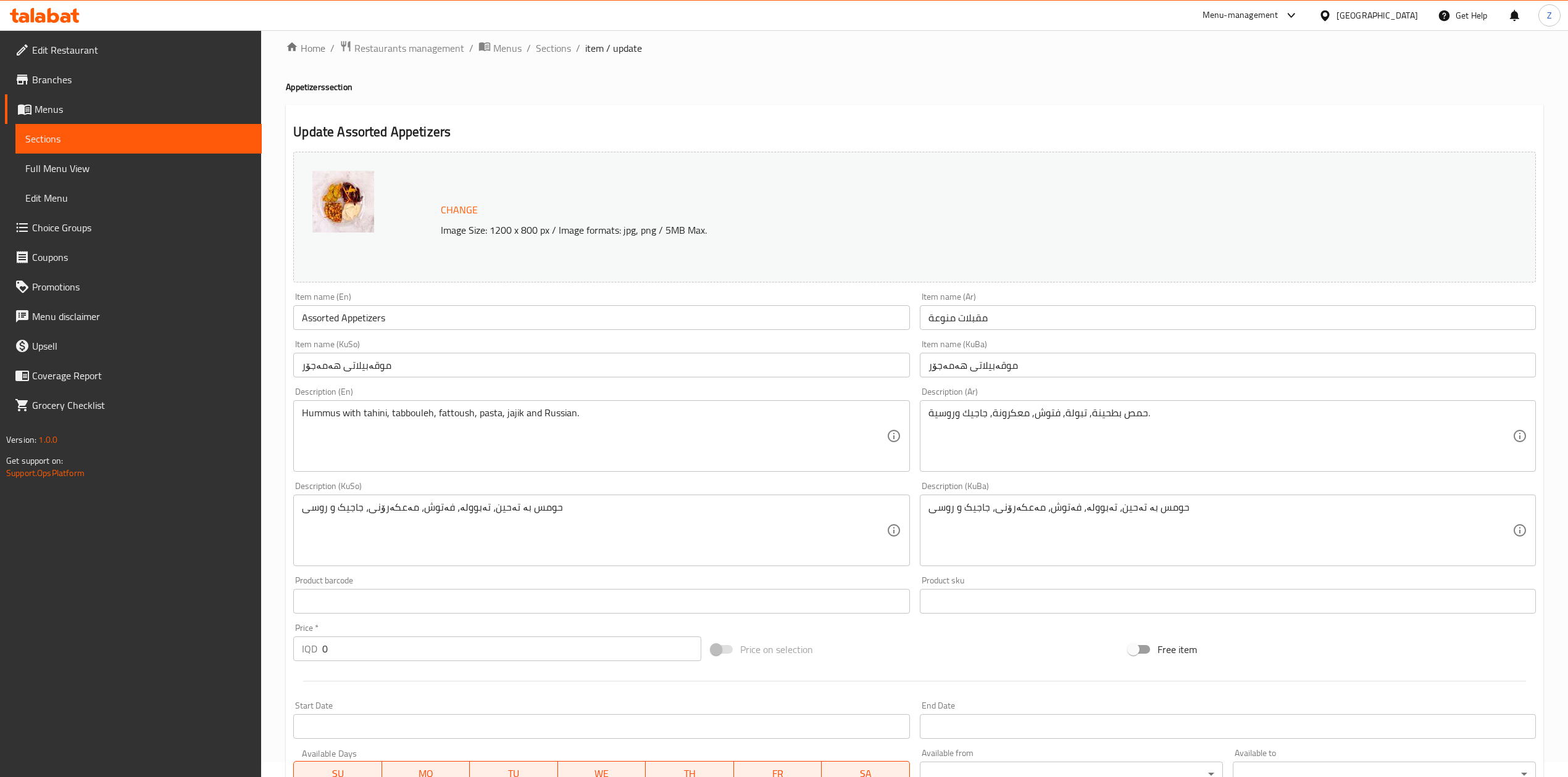
scroll to position [0, 0]
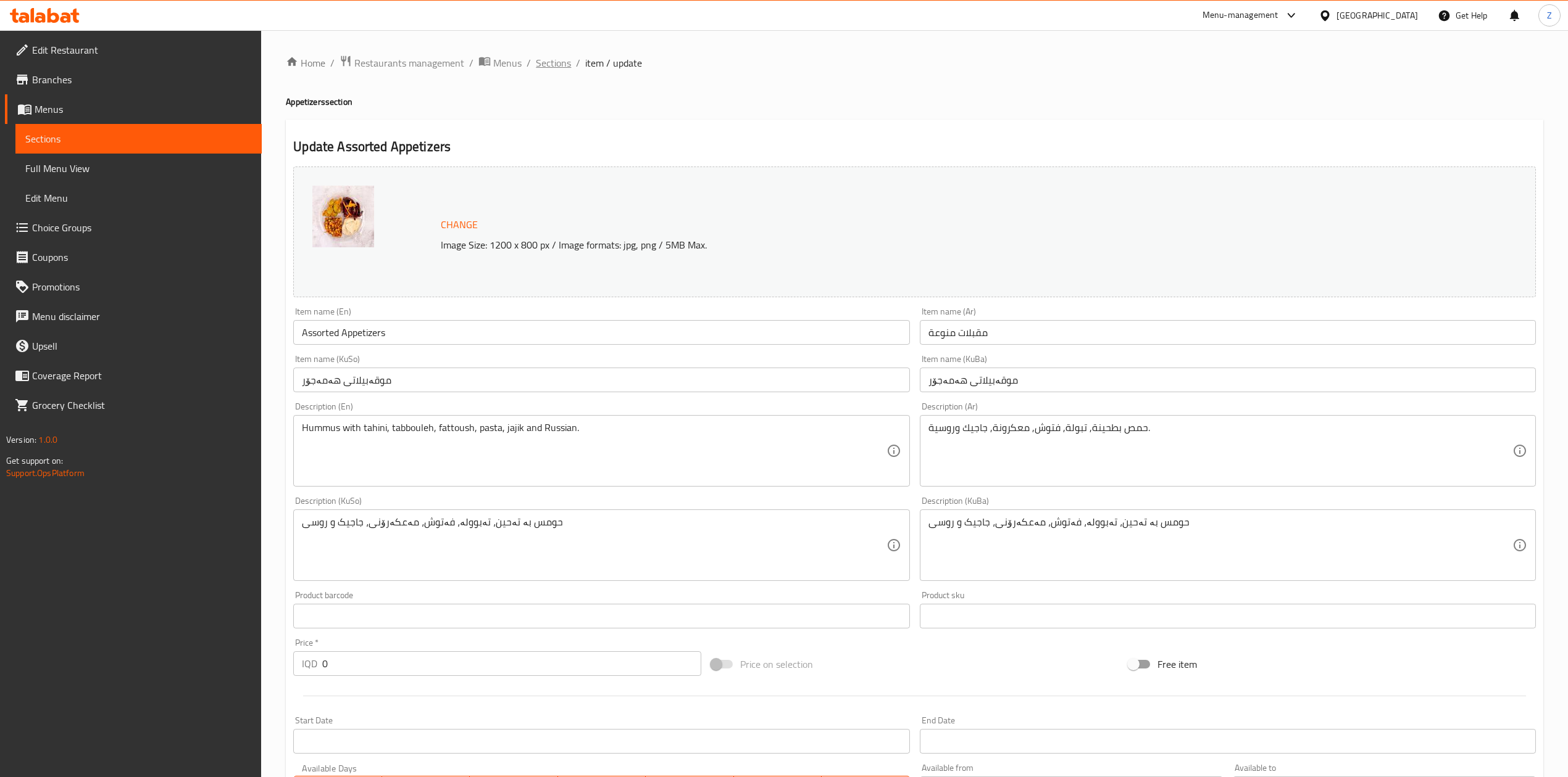
click at [552, 56] on span "Sections" at bounding box center [554, 63] width 35 height 15
